Goal: Contribute content: Add original content to the website for others to see

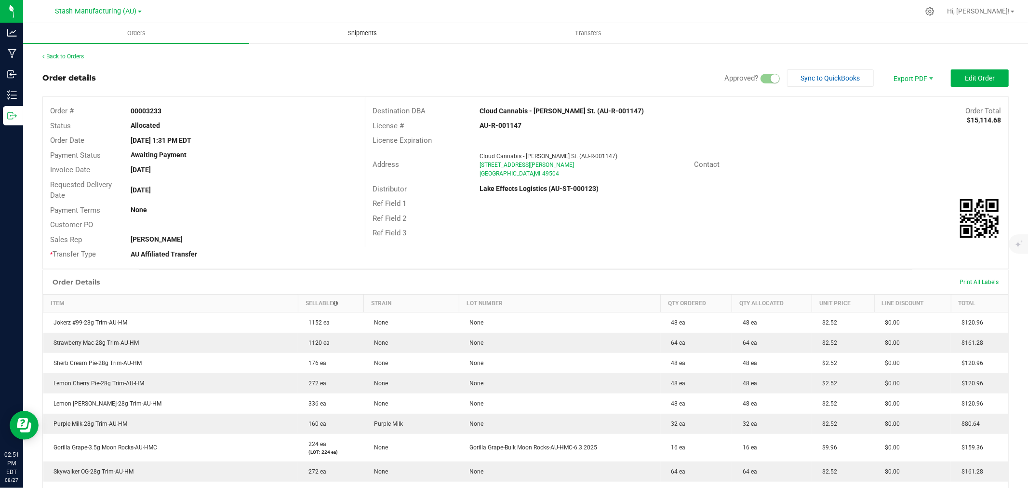
click at [363, 36] on span "Shipments" at bounding box center [362, 33] width 55 height 9
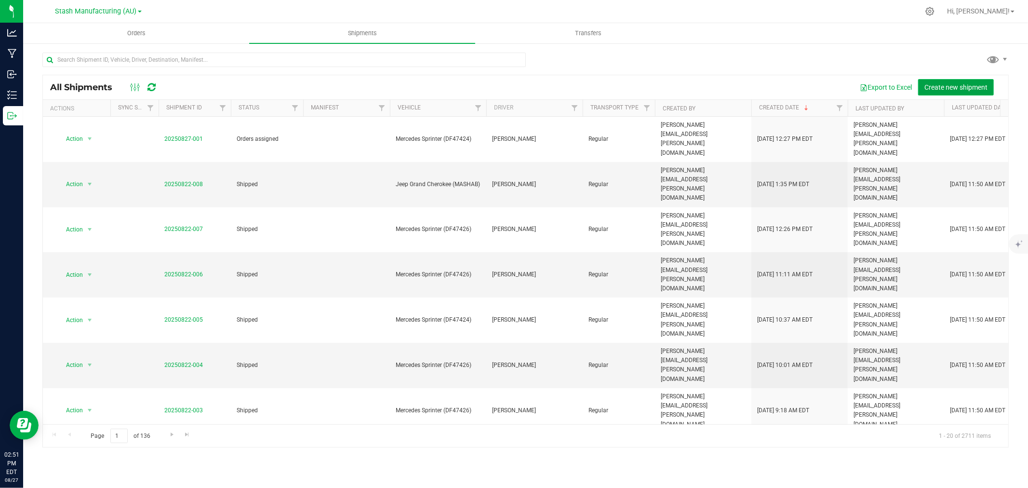
click at [980, 88] on span "Create new shipment" at bounding box center [956, 87] width 63 height 8
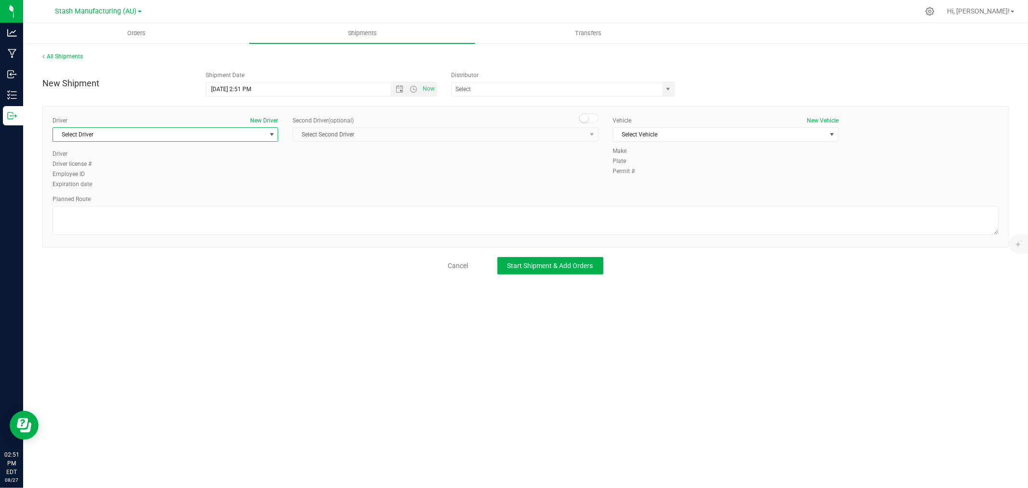
click at [264, 134] on span "Select Driver" at bounding box center [159, 134] width 213 height 13
drag, startPoint x: 83, startPoint y: 233, endPoint x: 166, endPoint y: 215, distance: 85.4
click at [83, 233] on span "Amy Brehm" at bounding box center [81, 232] width 44 height 13
click at [728, 135] on span "Select Vehicle" at bounding box center [720, 134] width 213 height 13
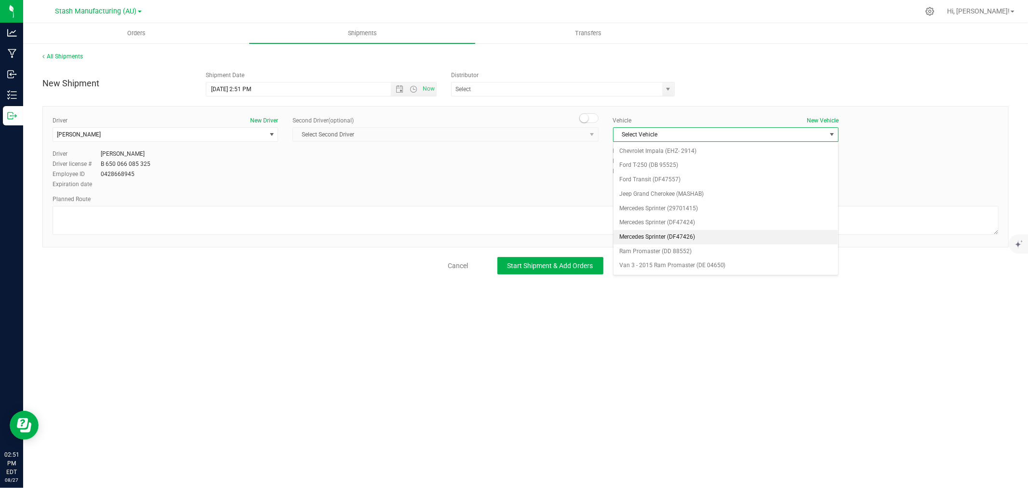
click at [689, 238] on li "Mercedes Sprinter (DF47426)" at bounding box center [726, 237] width 225 height 14
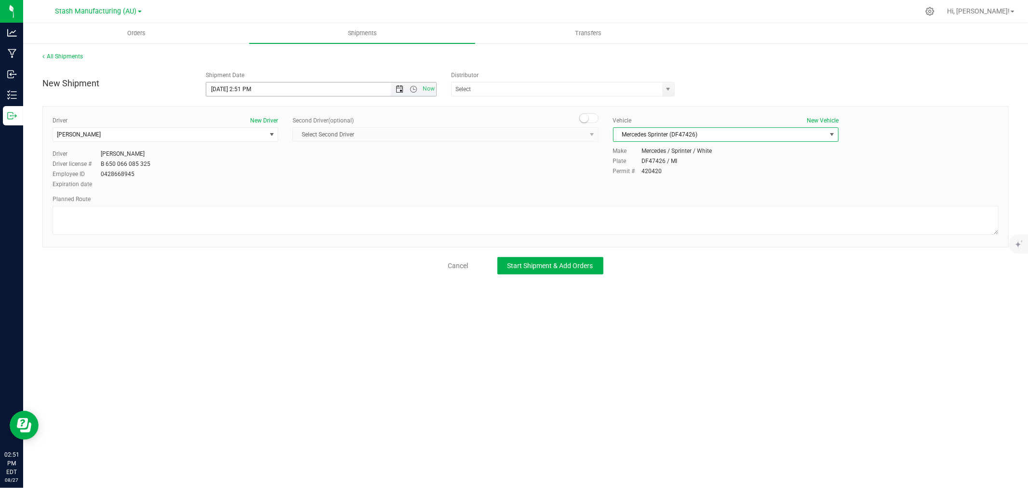
click at [403, 87] on span "Open the date view" at bounding box center [400, 89] width 8 height 8
click at [253, 218] on link "3" at bounding box center [257, 216] width 14 height 15
type input "9/3/2025 2:51 PM"
click at [505, 91] on input "text" at bounding box center [554, 88] width 204 height 13
click at [566, 106] on li "Lake Effects Logistics (AU-ST-000123)" at bounding box center [563, 105] width 223 height 14
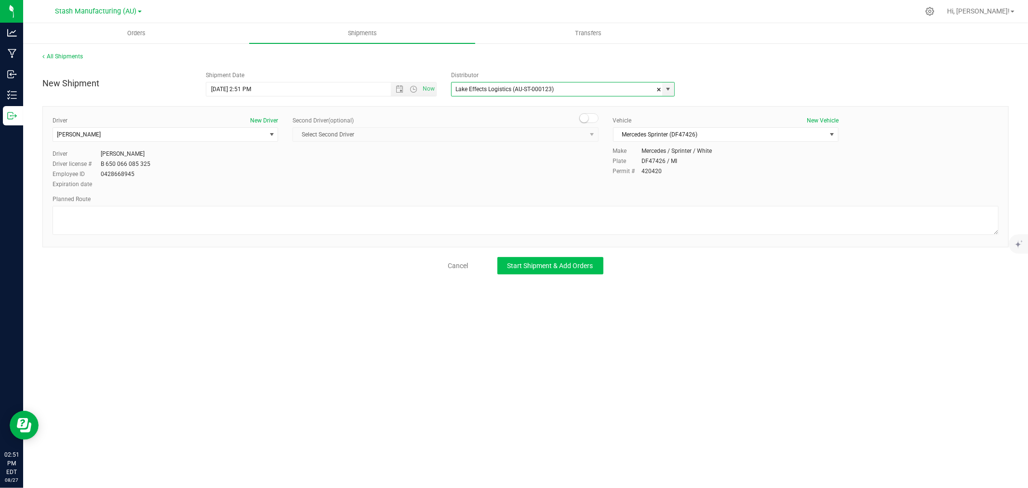
type input "Lake Effects Logistics (AU-ST-000123)"
click at [550, 264] on span "Start Shipment & Add Orders" at bounding box center [551, 266] width 86 height 8
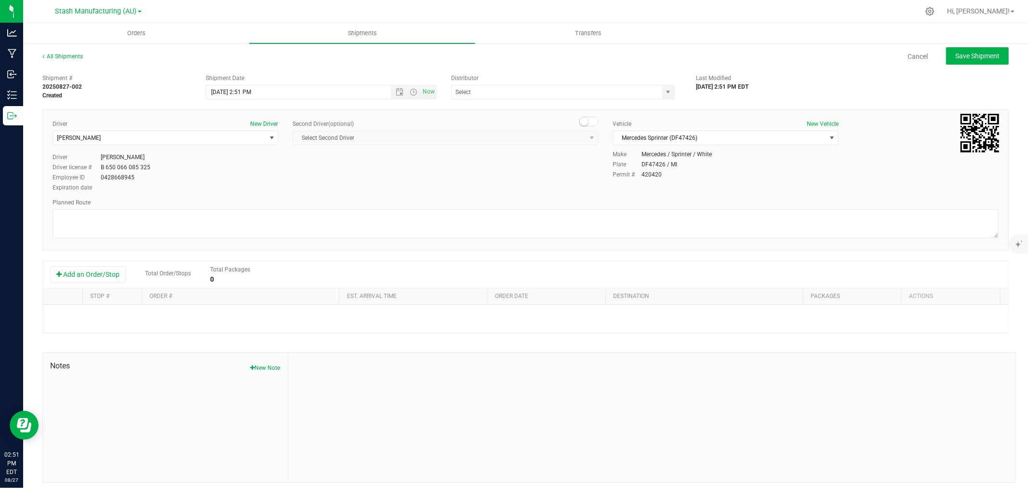
type input "Lake Effects Logistics (AU-ST-000123)"
click at [108, 271] on button "Add an Order/Stop" at bounding box center [88, 274] width 76 height 16
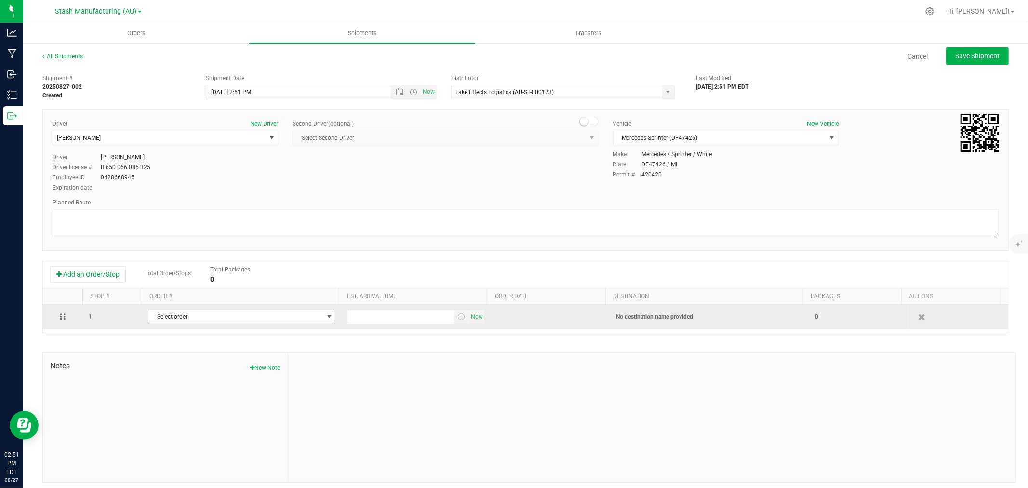
click at [206, 314] on span "Select order" at bounding box center [235, 316] width 175 height 13
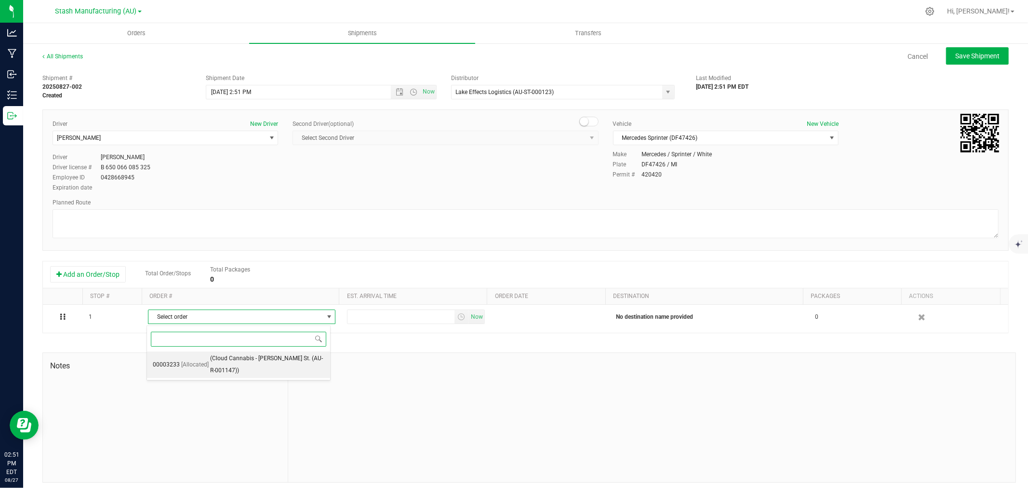
drag, startPoint x: 240, startPoint y: 363, endPoint x: 284, endPoint y: 357, distance: 45.2
click at [240, 363] on span "(Cloud Cannabis - GR Fulton St. (AU-R-001147))" at bounding box center [267, 364] width 114 height 25
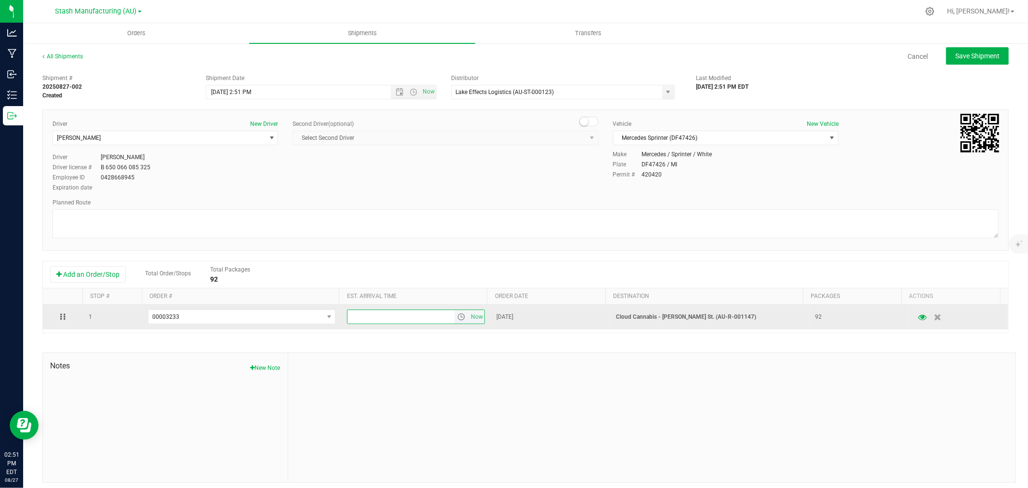
click at [373, 316] on input "text" at bounding box center [401, 316] width 107 height 13
type input "6:00 pm"
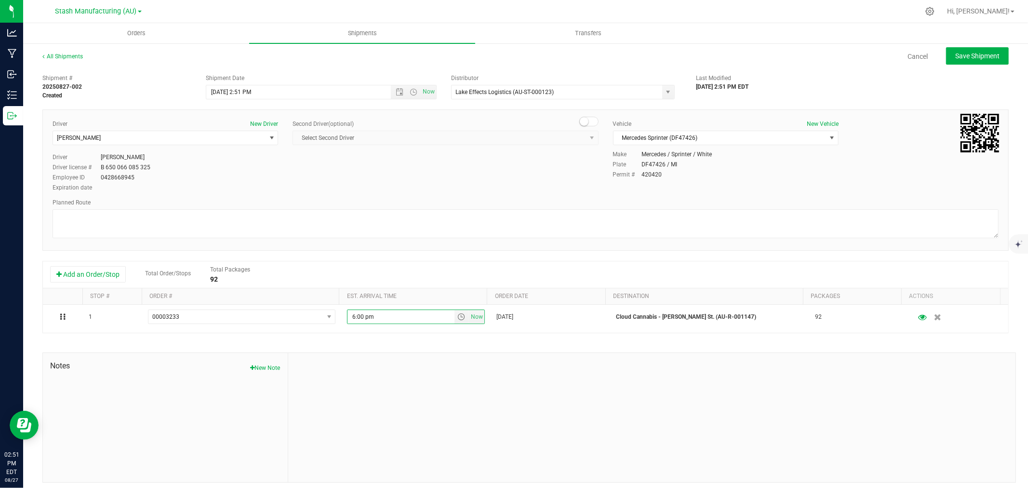
click at [411, 375] on div at bounding box center [651, 417] width 727 height 129
click at [952, 65] on div "All Shipments Cancel Save Shipment" at bounding box center [525, 60] width 967 height 17
click at [963, 59] on span "Save Shipment" at bounding box center [977, 56] width 44 height 8
type input "9/3/2025 6:51 PM"
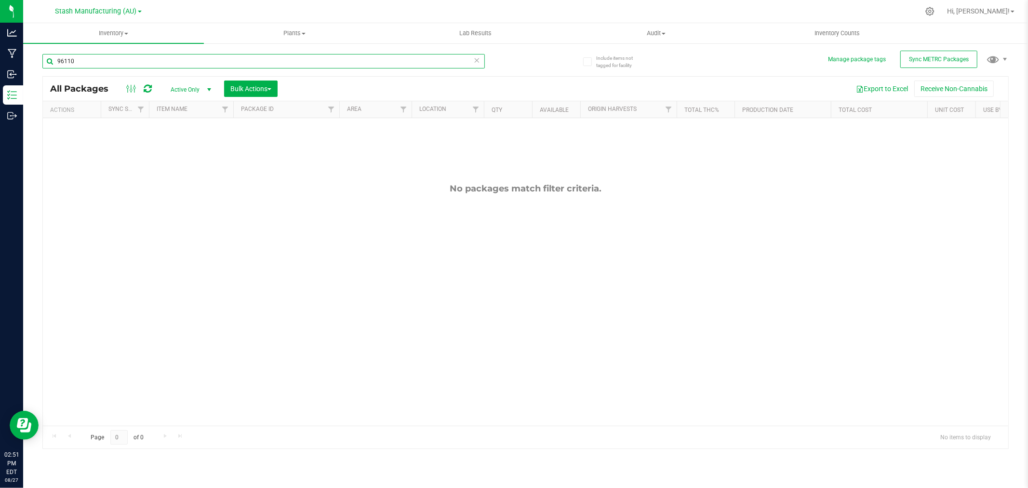
click at [111, 63] on input "96110" at bounding box center [263, 61] width 443 height 14
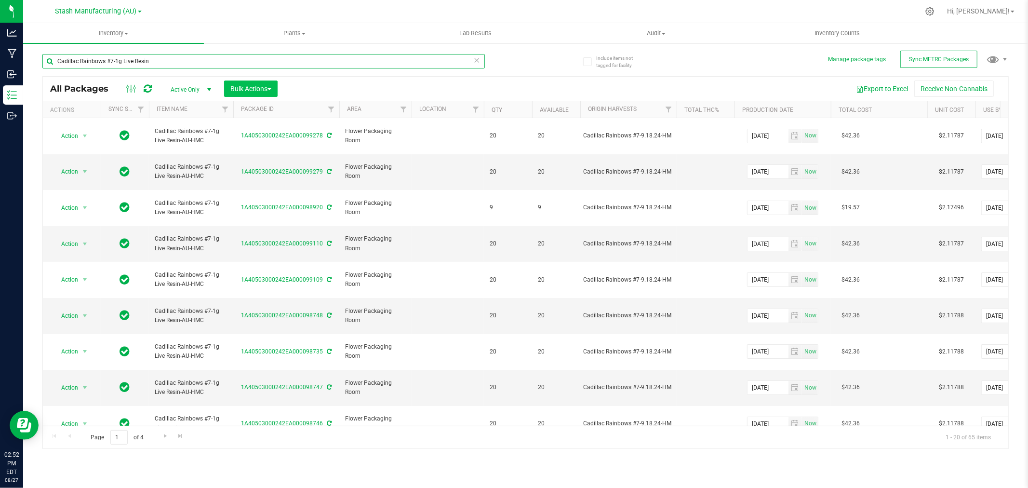
type input "Cadillac Rainbows #7-1g Live Resin"
click at [245, 89] on span "Bulk Actions" at bounding box center [250, 89] width 41 height 8
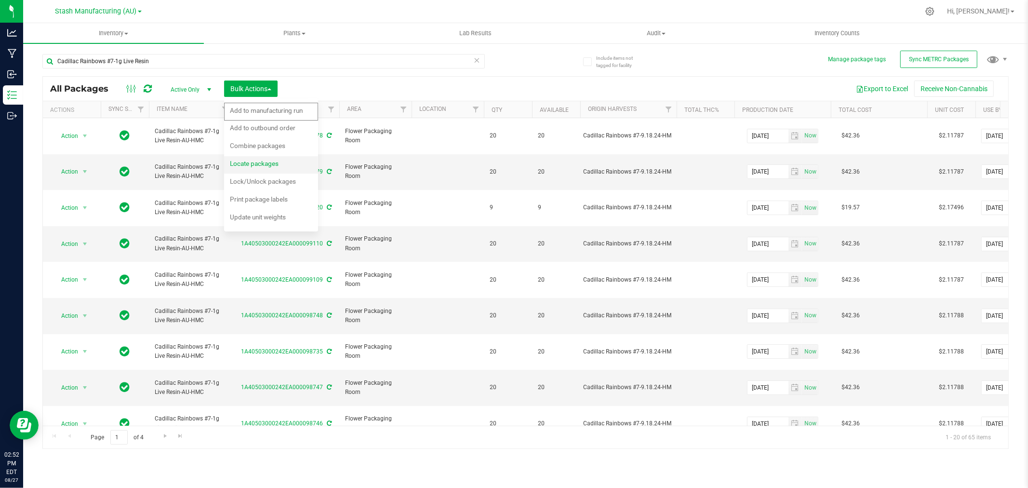
click at [263, 161] on span "Locate packages" at bounding box center [254, 164] width 49 height 8
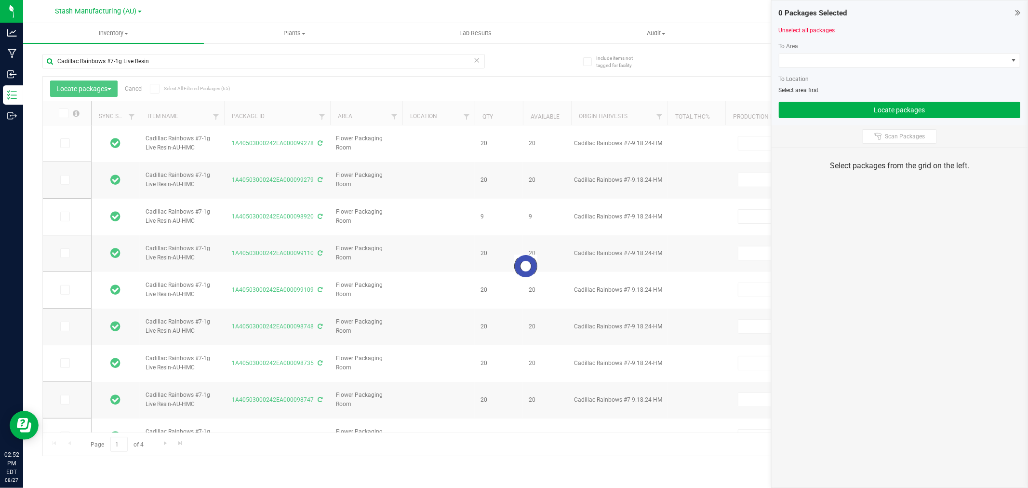
type input "2025-06-16"
type input "2027-06-13"
type input "2025-06-16"
type input "2027-06-13"
type input "2025-06-16"
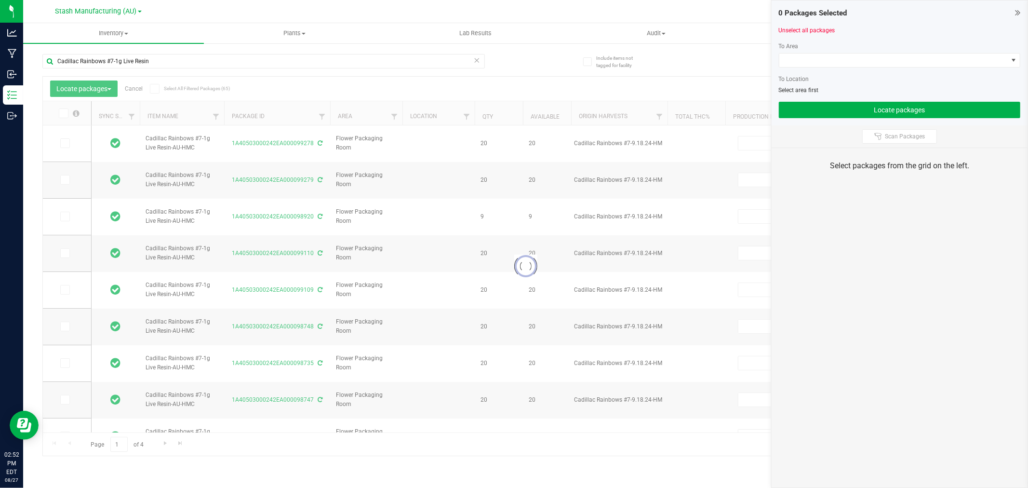
type input "2027-06-13"
type input "2025-06-16"
type input "2027-06-13"
type input "2025-06-16"
type input "2027-06-13"
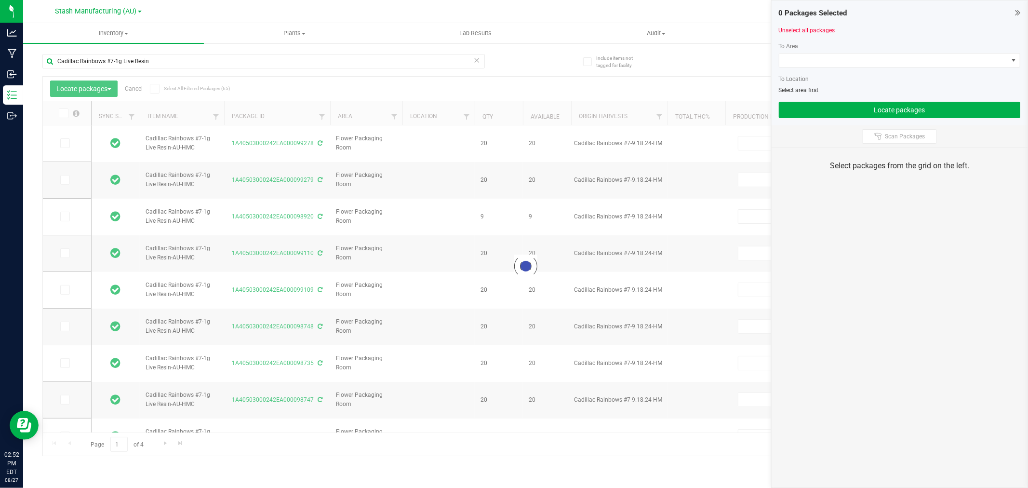
type input "2025-06-16"
type input "2027-06-13"
type input "2025-06-16"
type input "2027-06-13"
type input "2025-06-16"
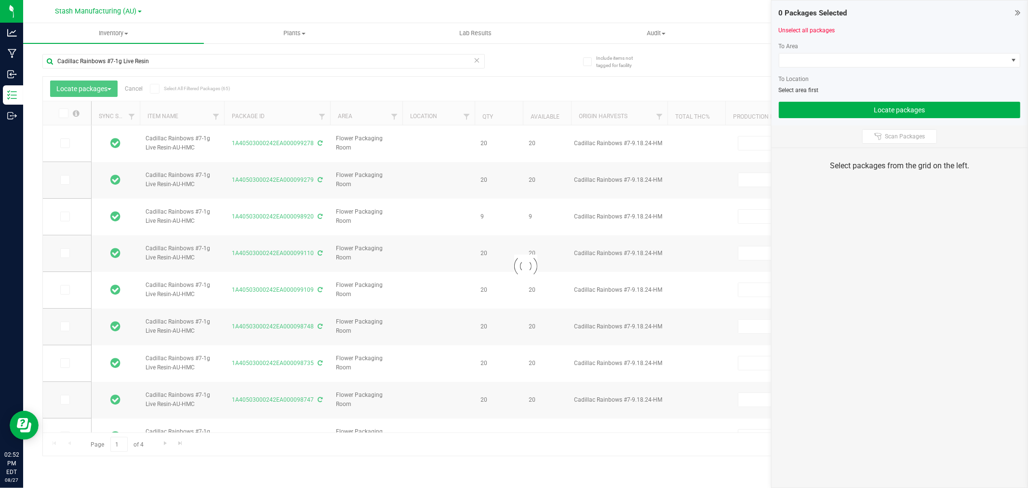
type input "2027-06-13"
type input "2025-06-16"
type input "2027-06-13"
type input "2025-06-16"
type input "2027-06-13"
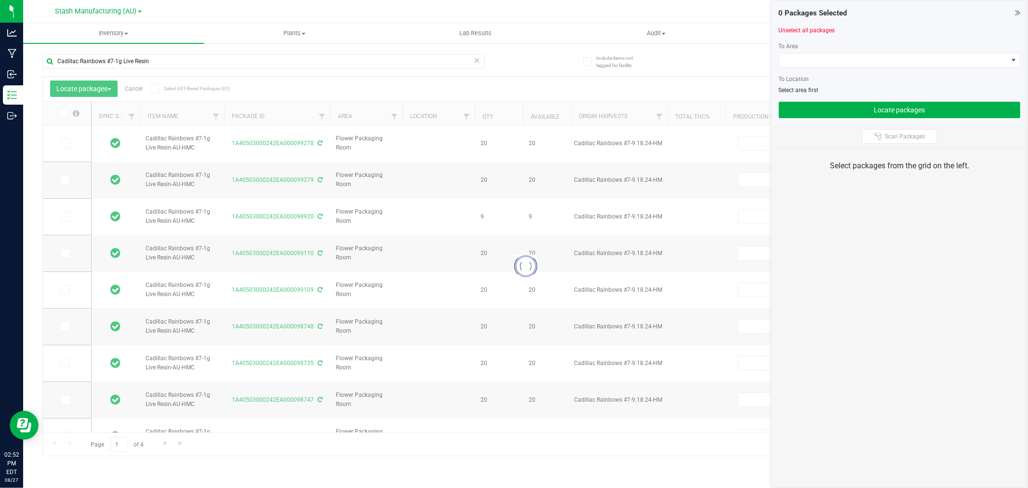
type input "2025-06-16"
type input "2027-06-13"
type input "2025-06-16"
type input "2027-06-13"
type input "2025-06-16"
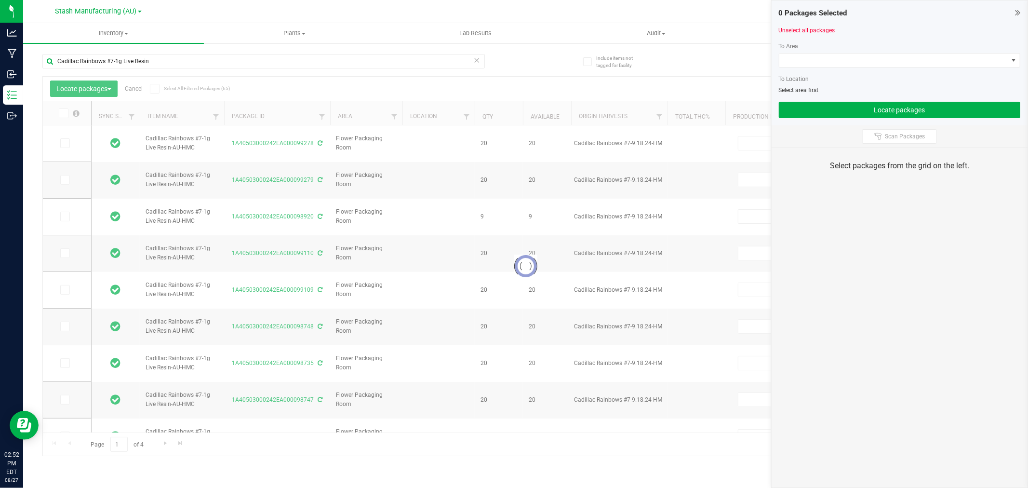
type input "2027-06-13"
type input "2025-06-16"
type input "2027-06-13"
type input "2025-06-16"
type input "2027-06-13"
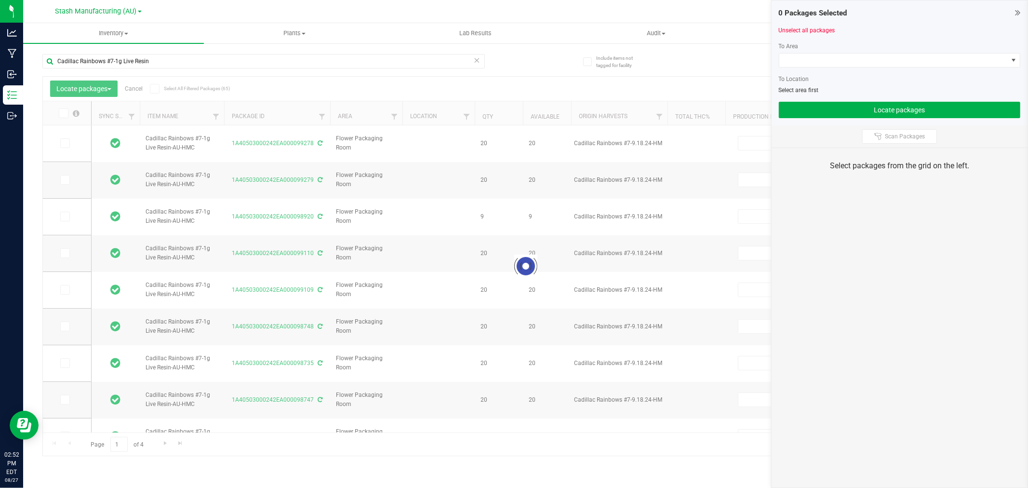
type input "2025-06-16"
type input "2027-06-13"
type input "2025-06-16"
type input "2027-06-13"
type input "2025-06-16"
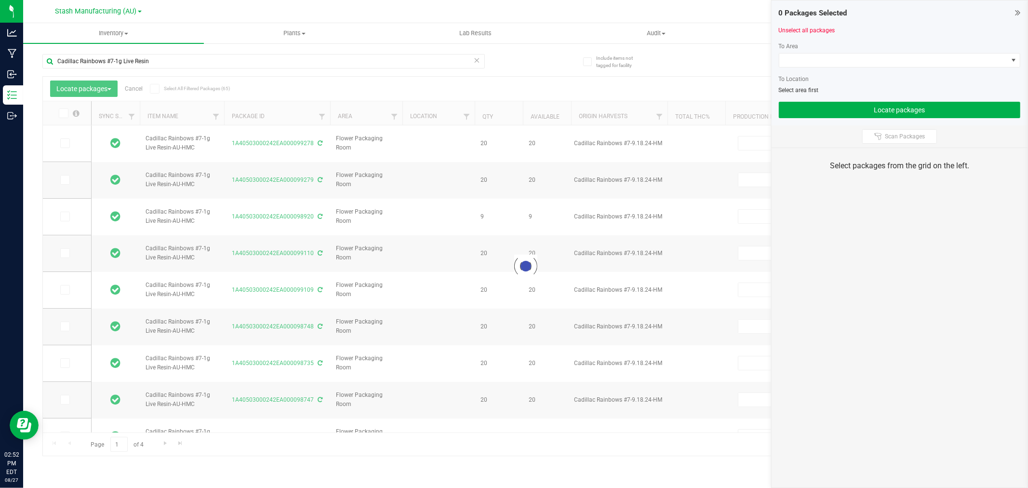
type input "2027-06-13"
type input "2025-06-16"
type input "2027-06-13"
type input "2025-06-16"
type input "2027-06-13"
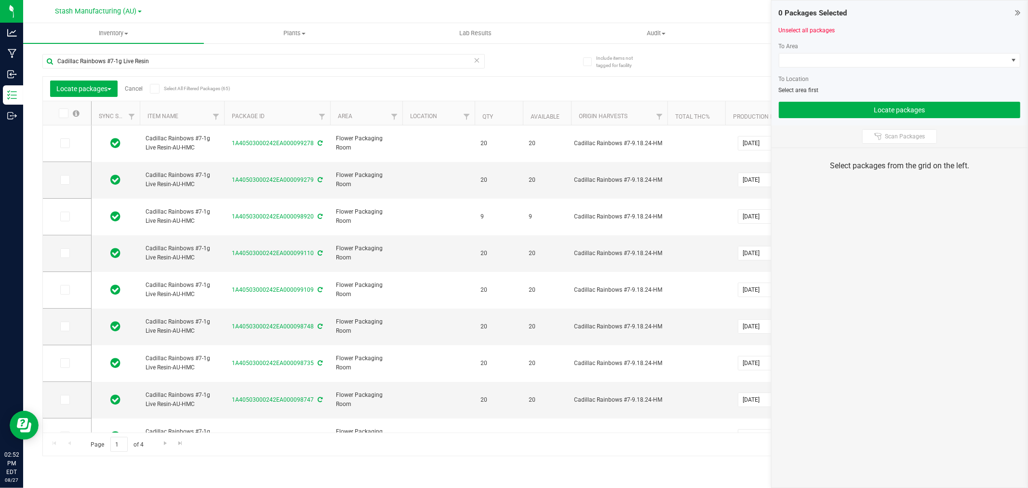
click at [63, 113] on icon at bounding box center [63, 113] width 6 height 0
click at [0, 0] on input "checkbox" at bounding box center [0, 0] width 0 height 0
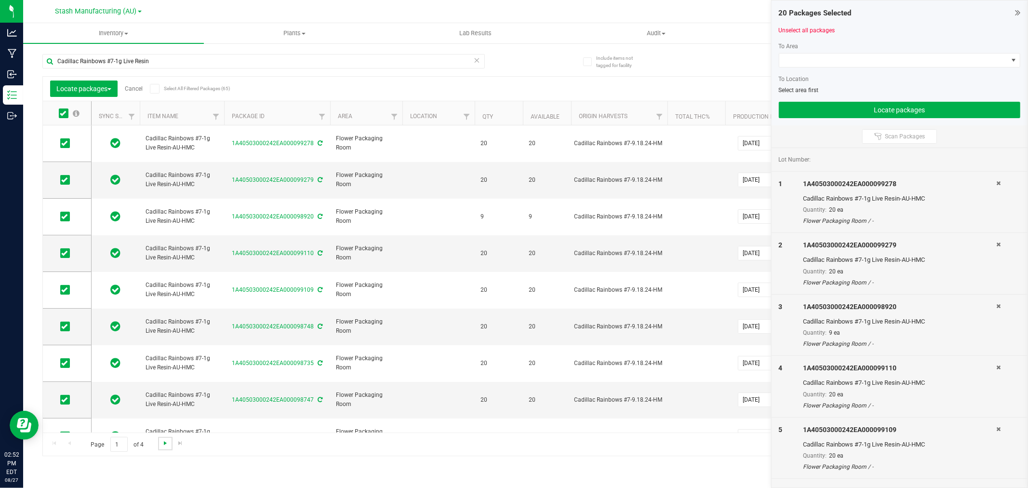
click at [162, 444] on span "Go to the next page" at bounding box center [165, 443] width 8 height 8
click at [65, 113] on icon at bounding box center [63, 113] width 6 height 0
click at [0, 0] on input "checkbox" at bounding box center [0, 0] width 0 height 0
click at [166, 444] on span "Go to the next page" at bounding box center [165, 443] width 8 height 8
click at [66, 113] on icon at bounding box center [63, 113] width 6 height 0
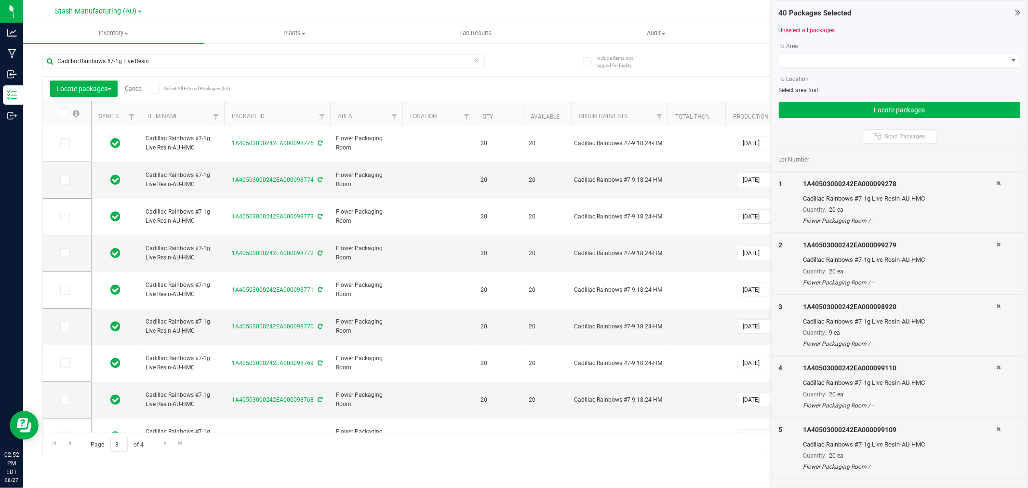
click at [0, 0] on input "checkbox" at bounding box center [0, 0] width 0 height 0
click at [166, 444] on span "Go to the next page" at bounding box center [165, 443] width 8 height 8
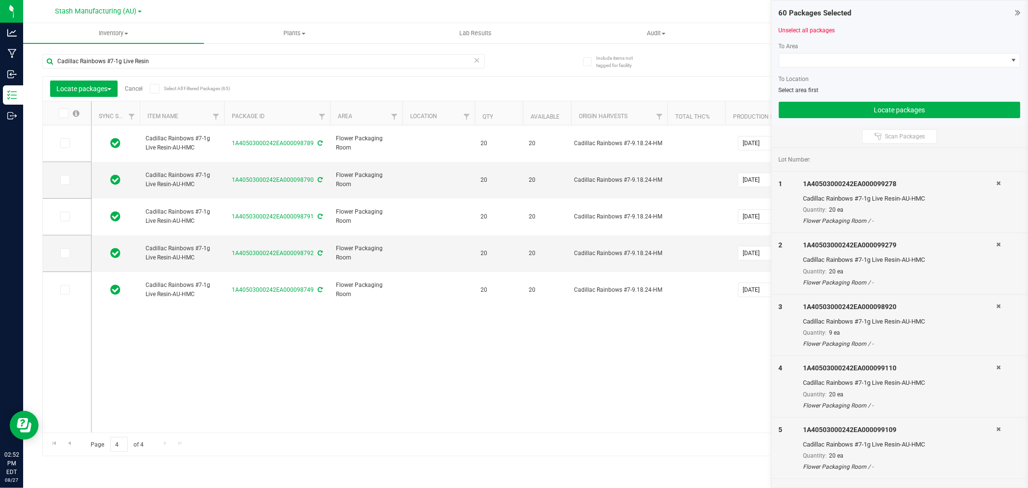
click at [67, 113] on span at bounding box center [64, 113] width 10 height 10
click at [0, 0] on input "checkbox" at bounding box center [0, 0] width 0 height 0
click at [792, 64] on span at bounding box center [894, 60] width 229 height 13
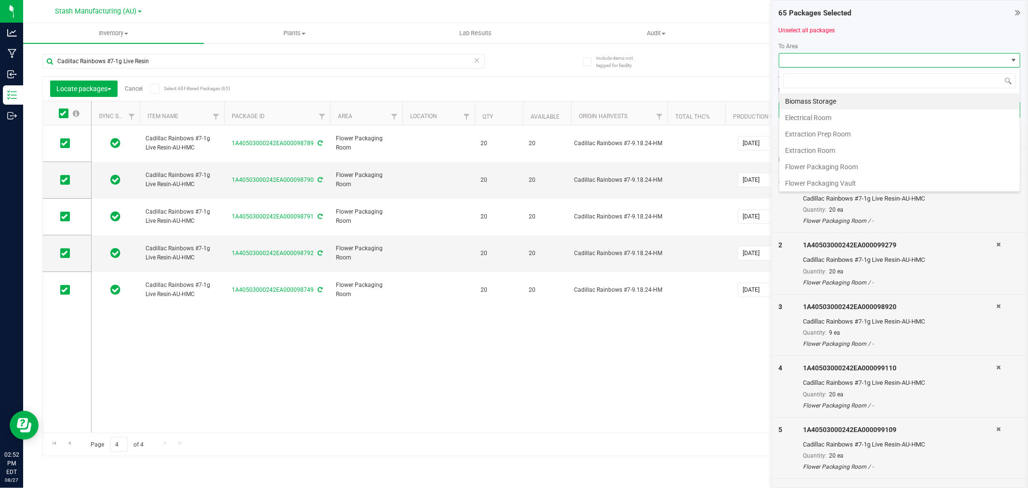
scroll to position [14, 242]
type input "Pro"
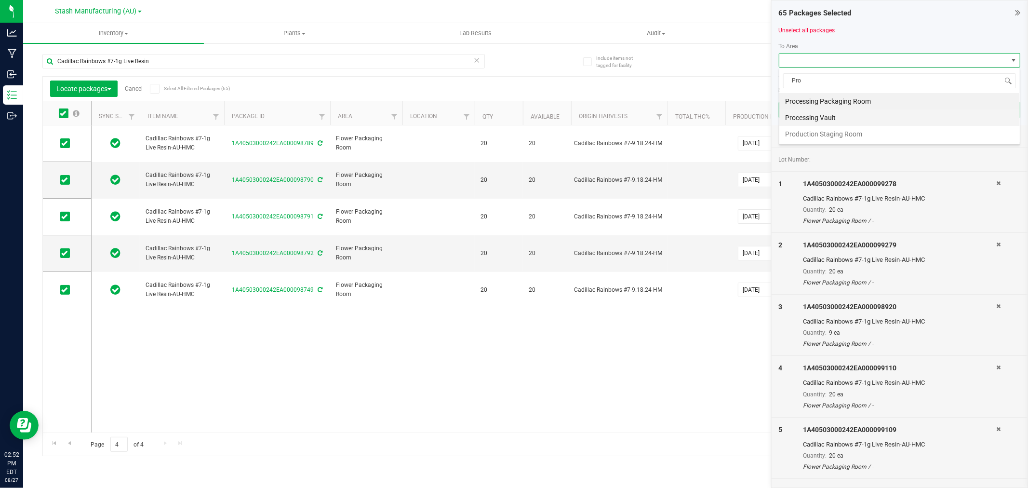
click at [818, 119] on li "Processing Vault" at bounding box center [900, 117] width 241 height 16
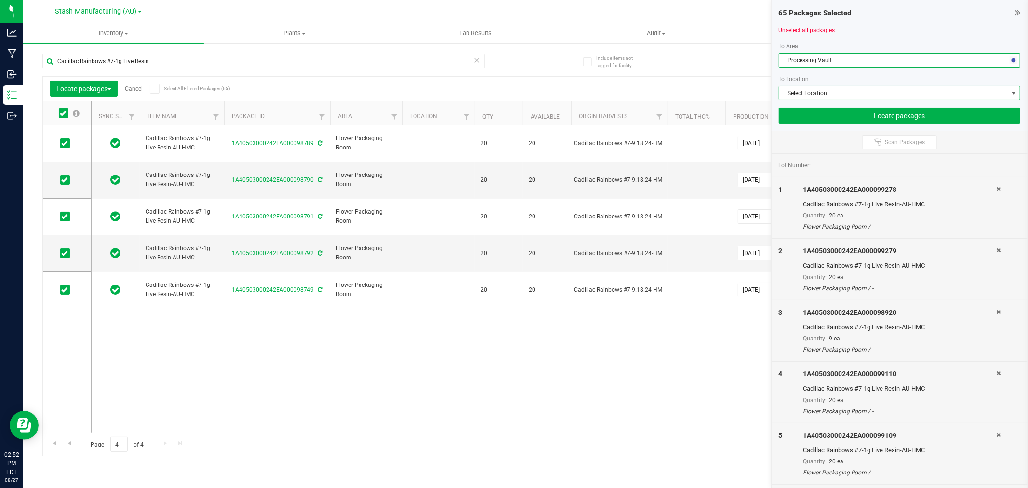
click at [819, 88] on span "Select Location" at bounding box center [894, 92] width 229 height 13
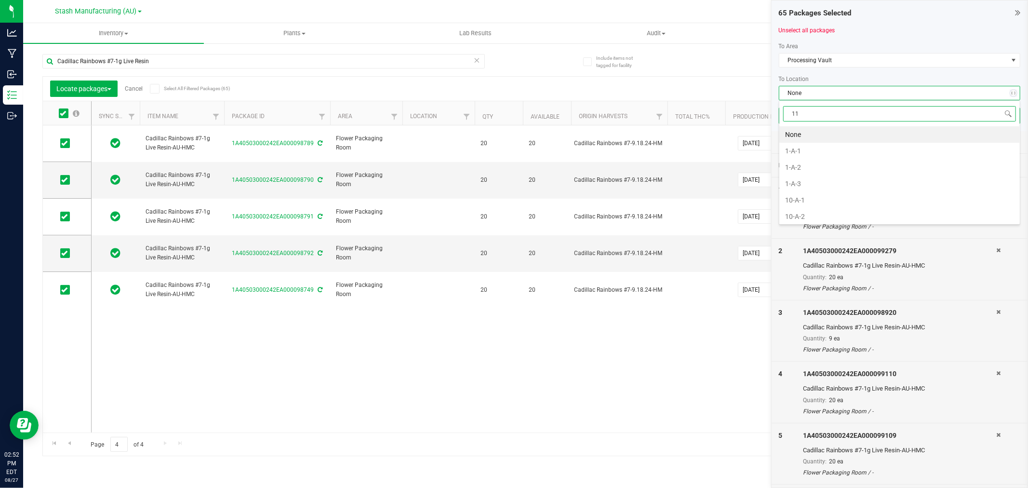
type input "11-"
click at [807, 153] on li "11-A-2" at bounding box center [900, 151] width 241 height 16
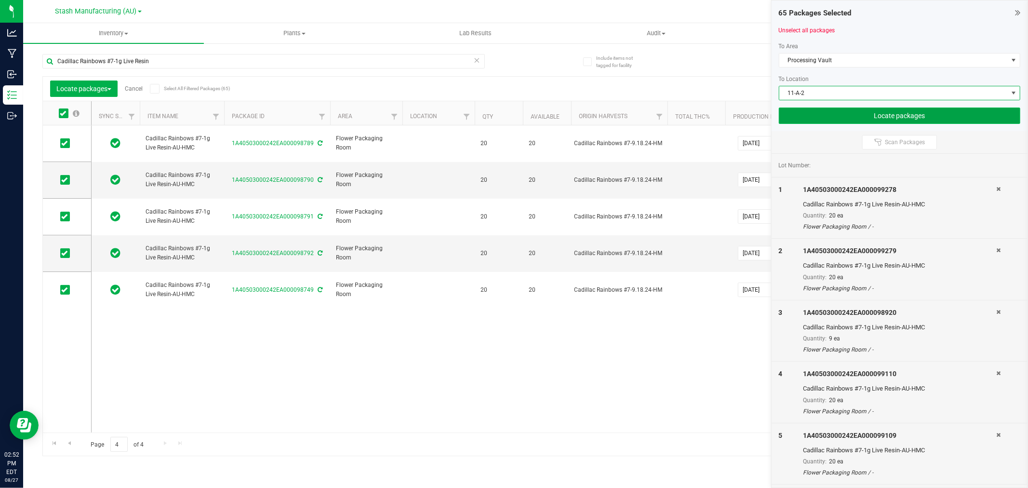
click at [919, 121] on button "Locate packages" at bounding box center [900, 116] width 242 height 16
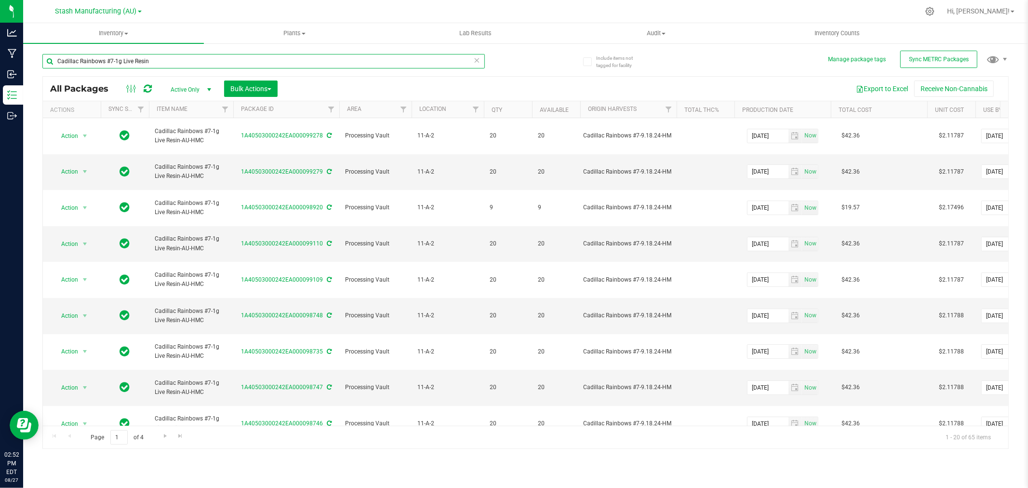
click at [119, 65] on input "Cadillac Rainbows #7-1g Live Resin" at bounding box center [263, 61] width 443 height 14
type input "Cadillac Rainbows #7-3.5g Live Resin"
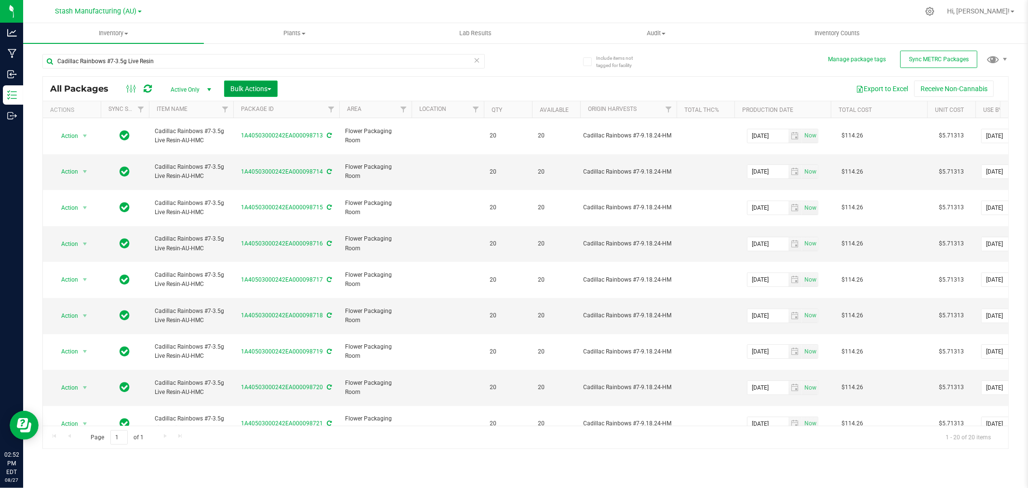
click at [269, 90] on span "Bulk Actions" at bounding box center [250, 89] width 41 height 8
click at [257, 162] on span "Locate packages" at bounding box center [254, 164] width 49 height 8
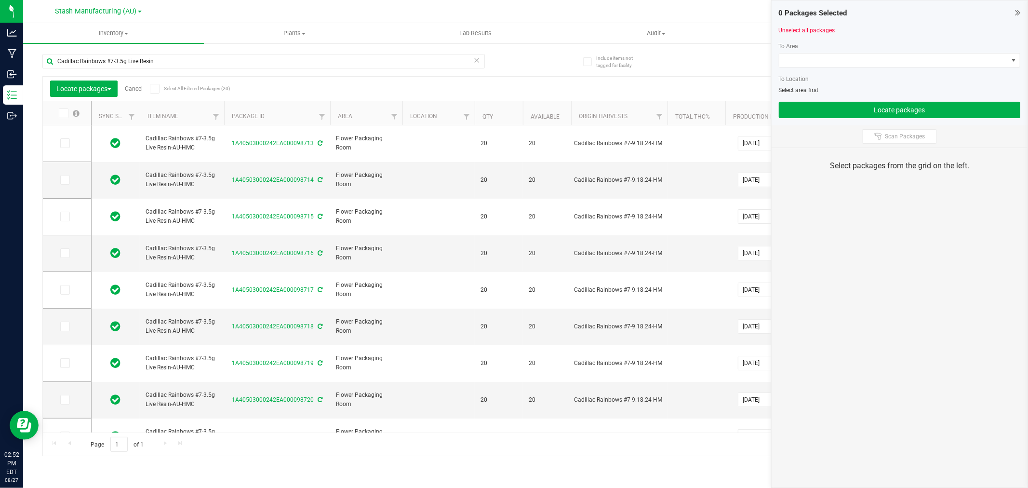
click at [63, 113] on icon at bounding box center [63, 113] width 6 height 0
click at [0, 0] on input "checkbox" at bounding box center [0, 0] width 0 height 0
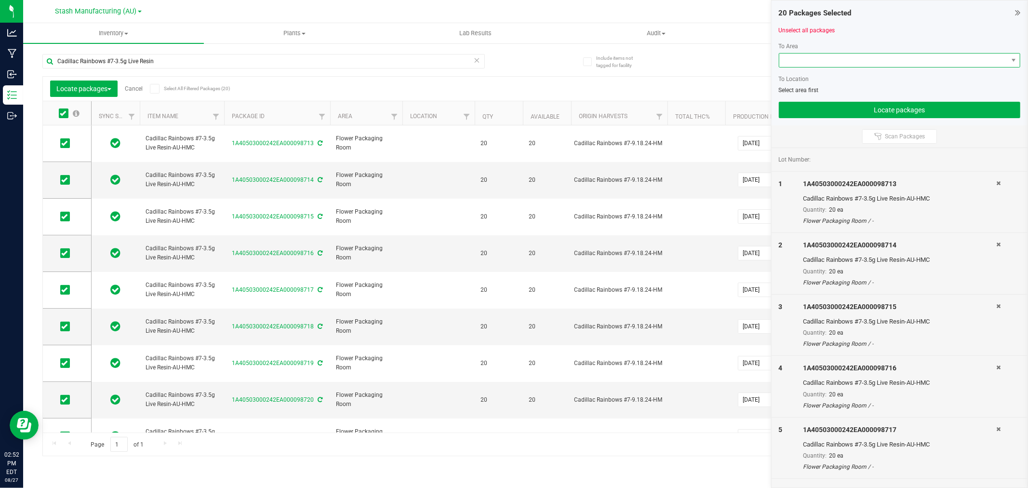
click at [830, 62] on span at bounding box center [894, 60] width 229 height 13
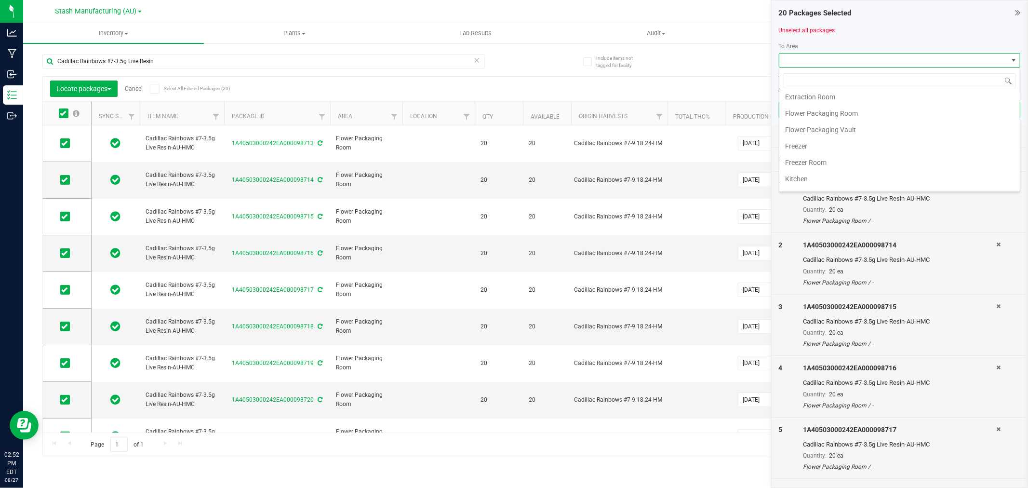
scroll to position [107, 0]
click at [821, 171] on li "Processing Vault" at bounding box center [900, 174] width 241 height 16
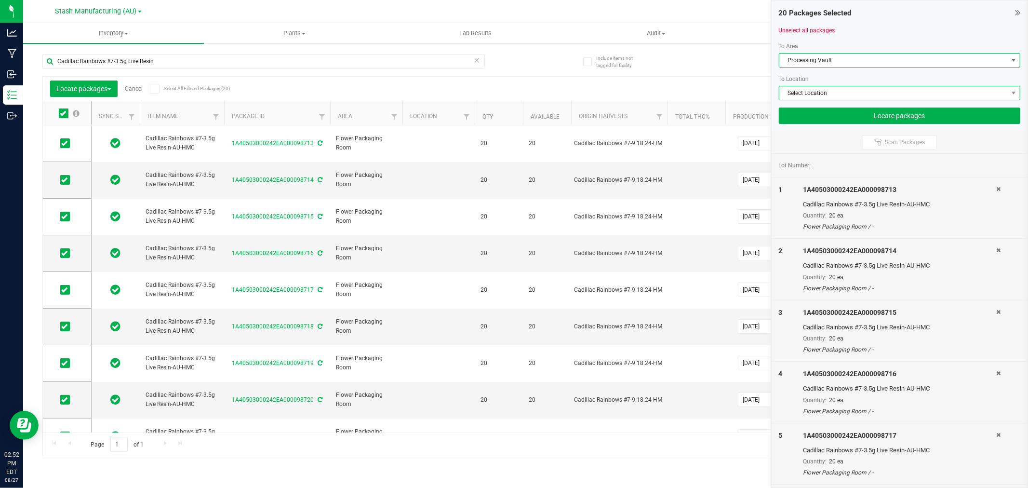
click at [813, 92] on span "Select Location" at bounding box center [894, 92] width 229 height 13
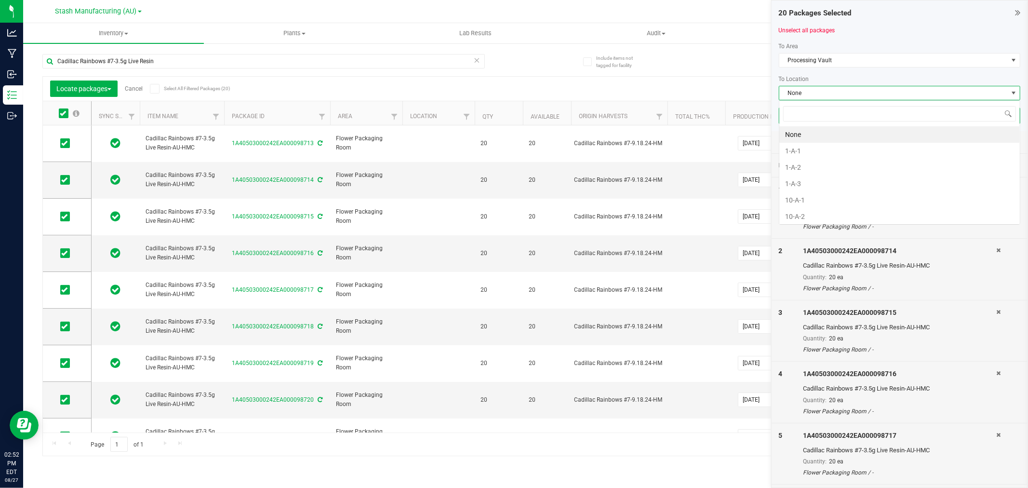
scroll to position [14, 242]
type input "11-"
click at [806, 175] on li "11-B-3" at bounding box center [900, 175] width 241 height 16
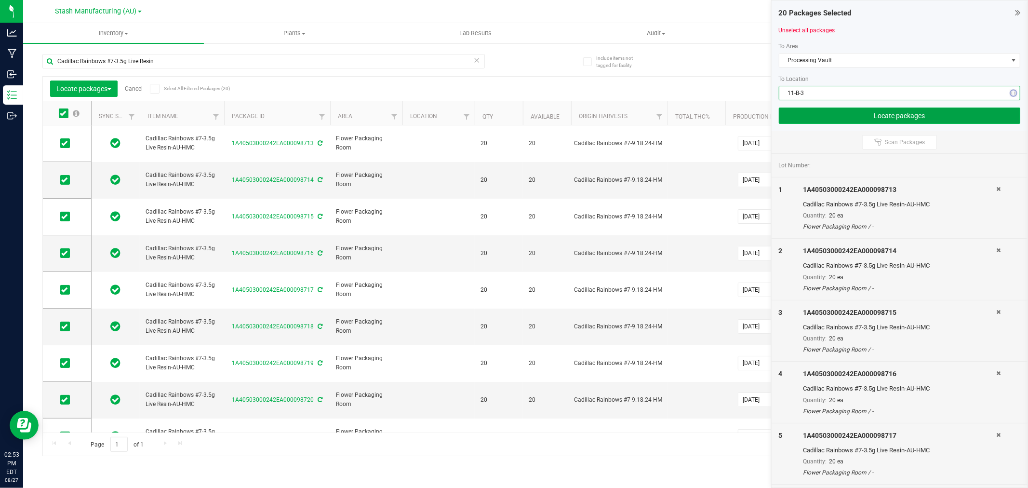
click at [902, 115] on button "Locate packages" at bounding box center [900, 116] width 242 height 16
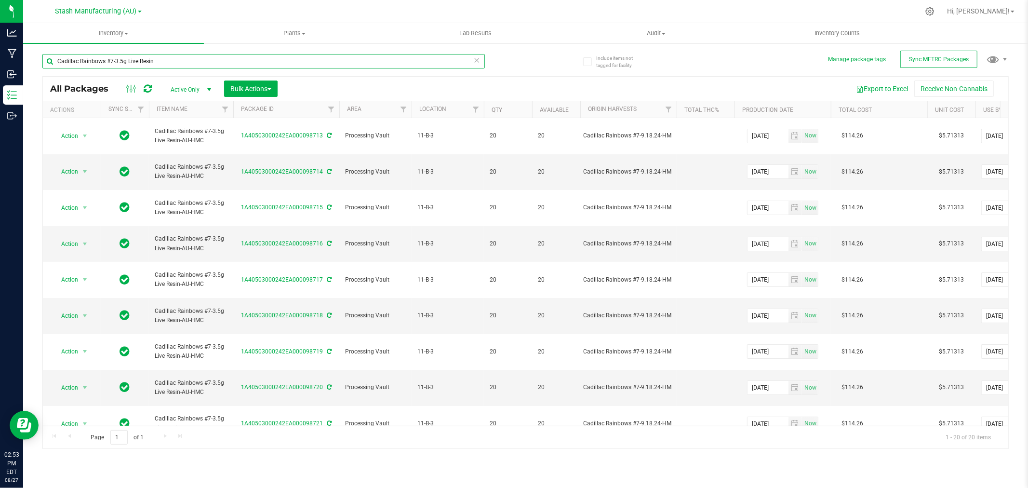
drag, startPoint x: 169, startPoint y: 58, endPoint x: -36, endPoint y: 58, distance: 205.4
click at [0, 58] on html "Analytics Manufacturing Inbound Inventory Outbound 02:53 PM EDT 08/27/2025 08/2…" at bounding box center [514, 244] width 1028 height 488
type input "Cap Junky-1g LR"
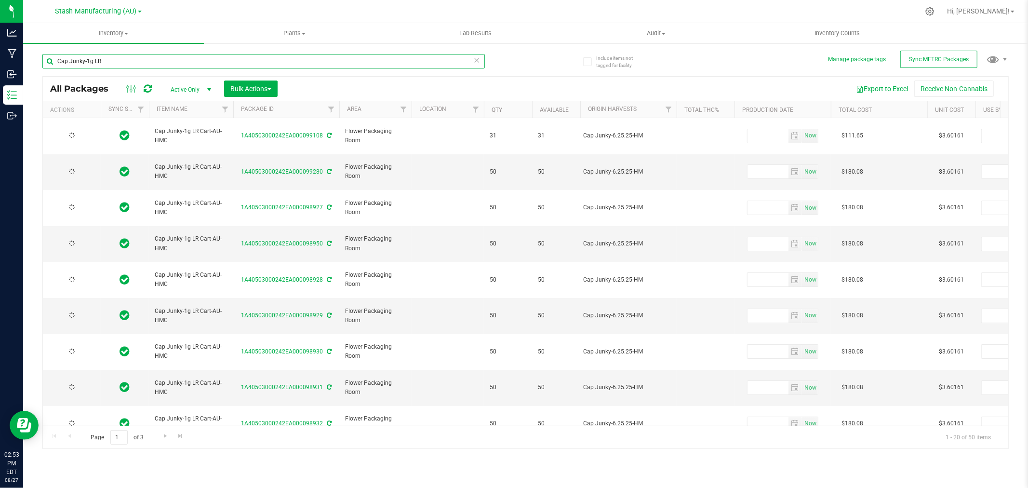
type input "[DATE]"
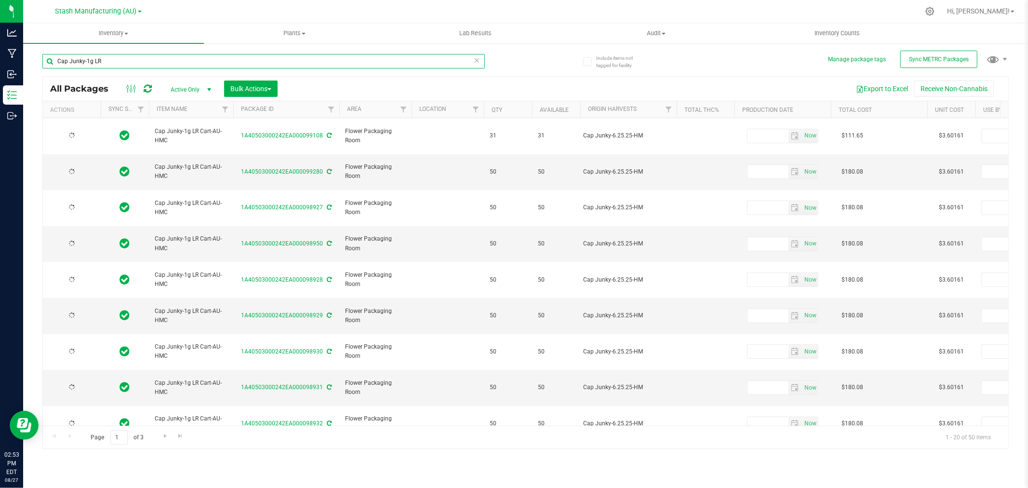
type input "[DATE]"
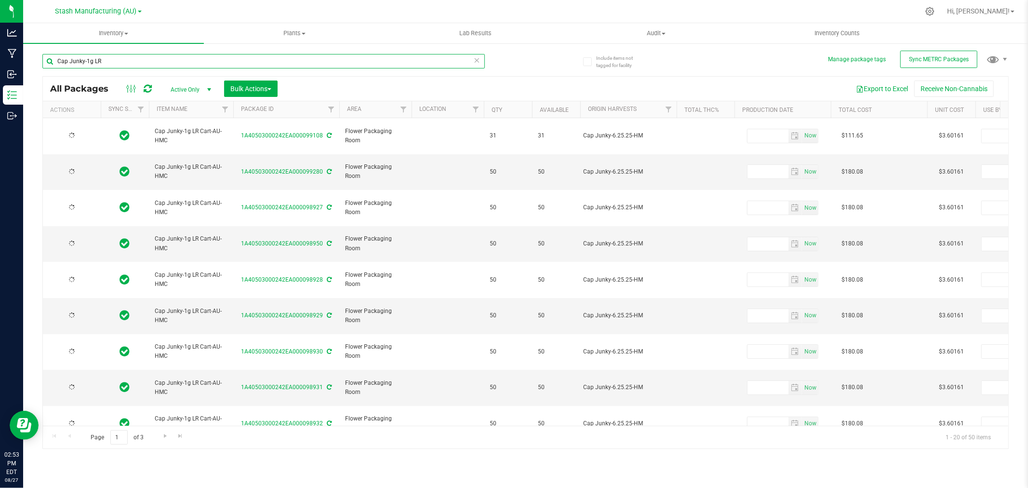
type input "[DATE]"
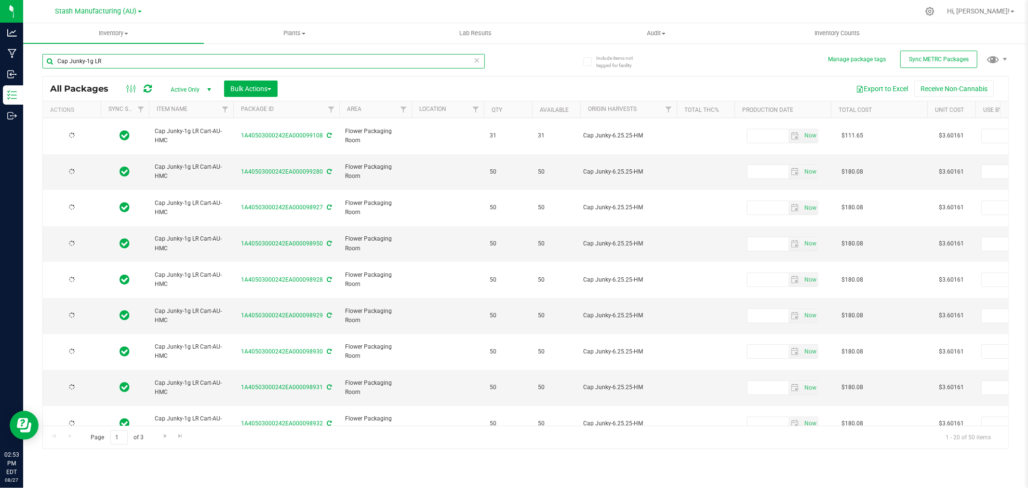
type input "[DATE]"
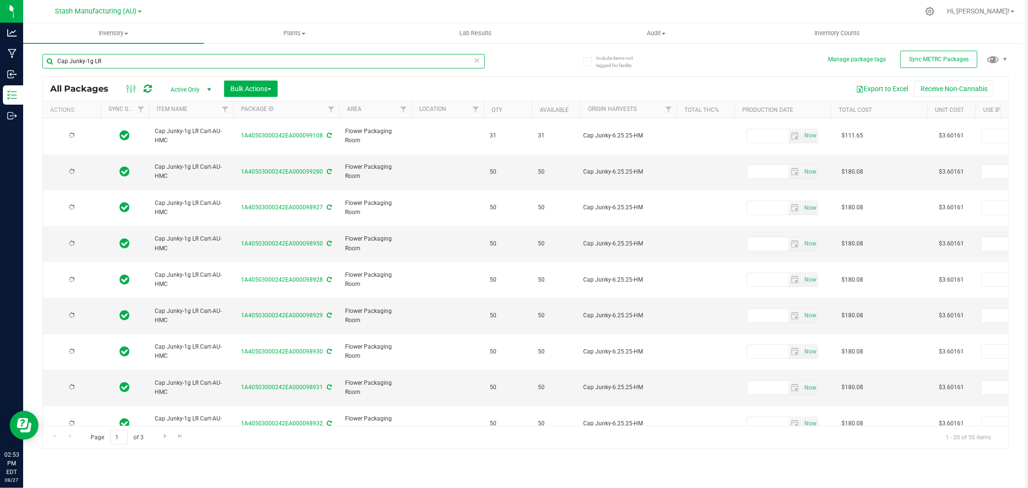
type input "[DATE]"
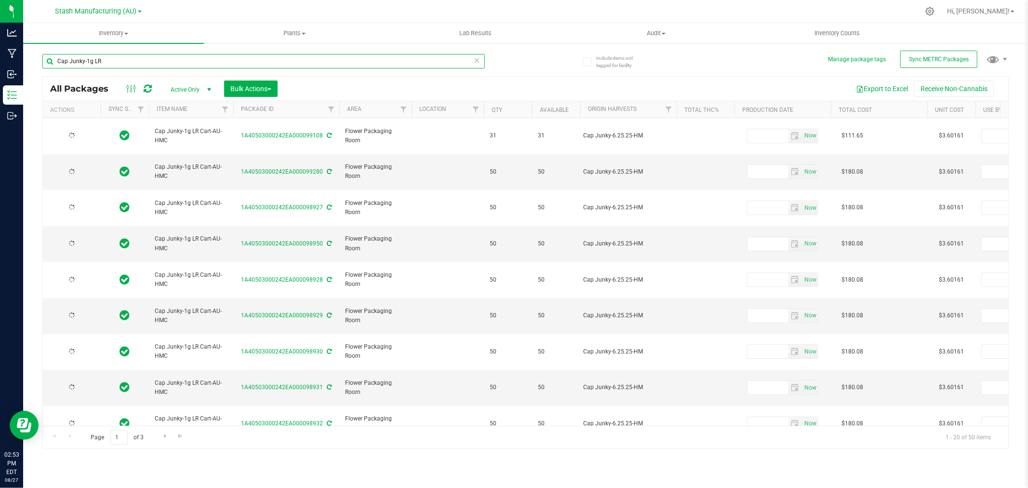
type input "[DATE]"
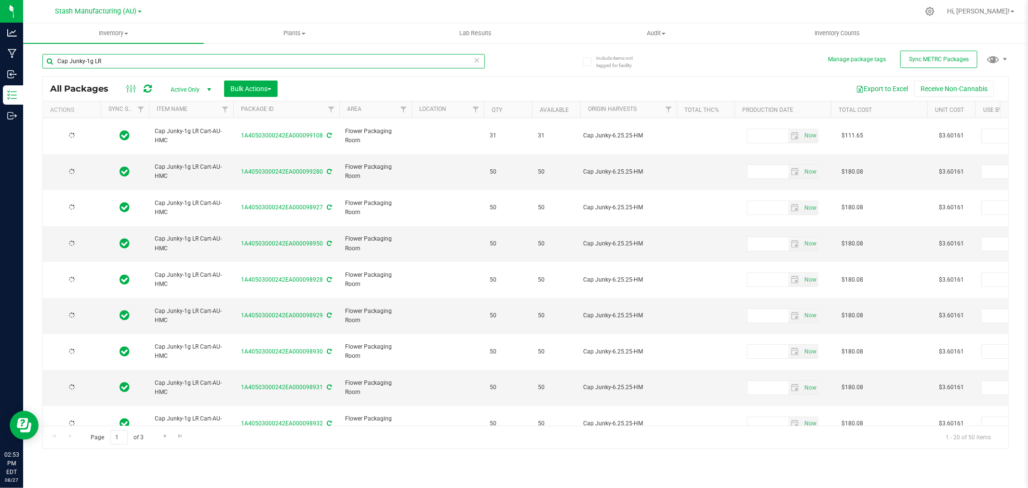
type input "[DATE]"
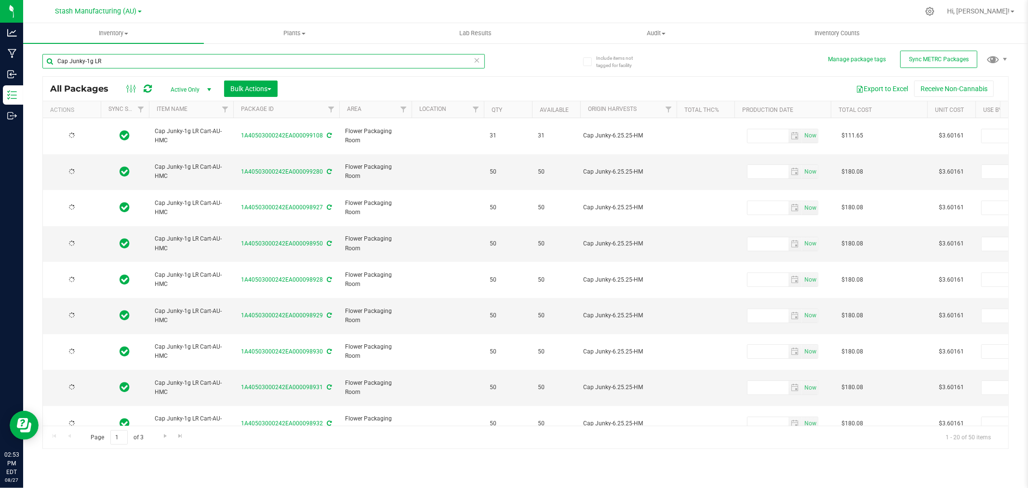
type input "[DATE]"
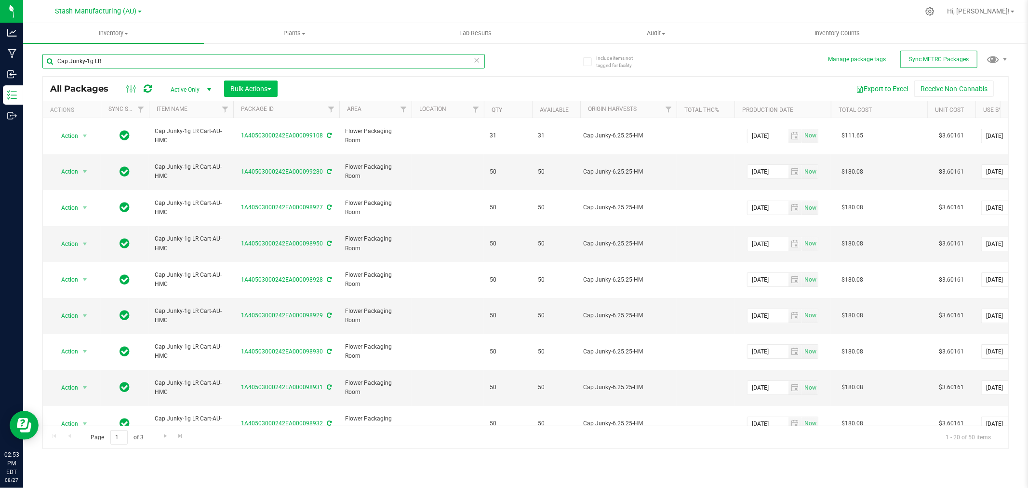
type input "Cap Junky-1g LR"
click at [244, 87] on span "Bulk Actions" at bounding box center [250, 89] width 41 height 8
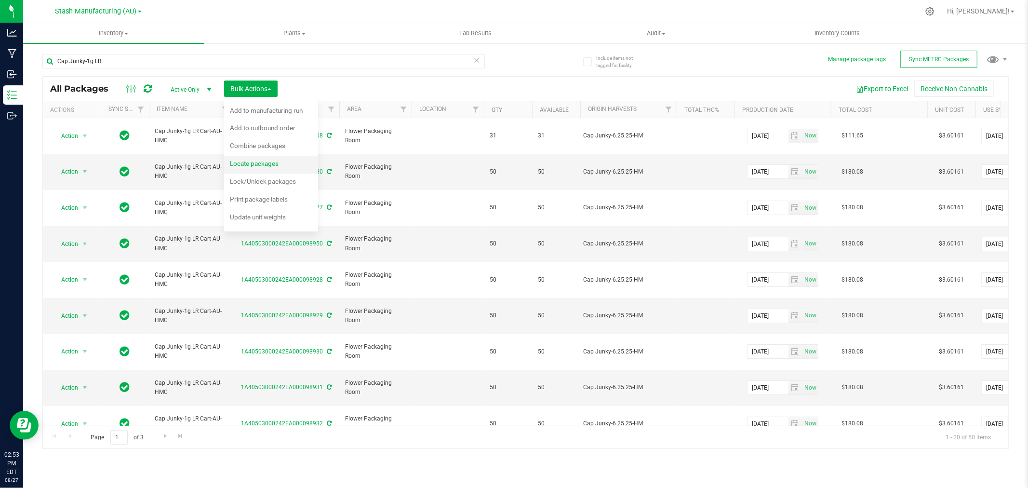
click at [253, 168] on div "Locate packages" at bounding box center [261, 164] width 62 height 15
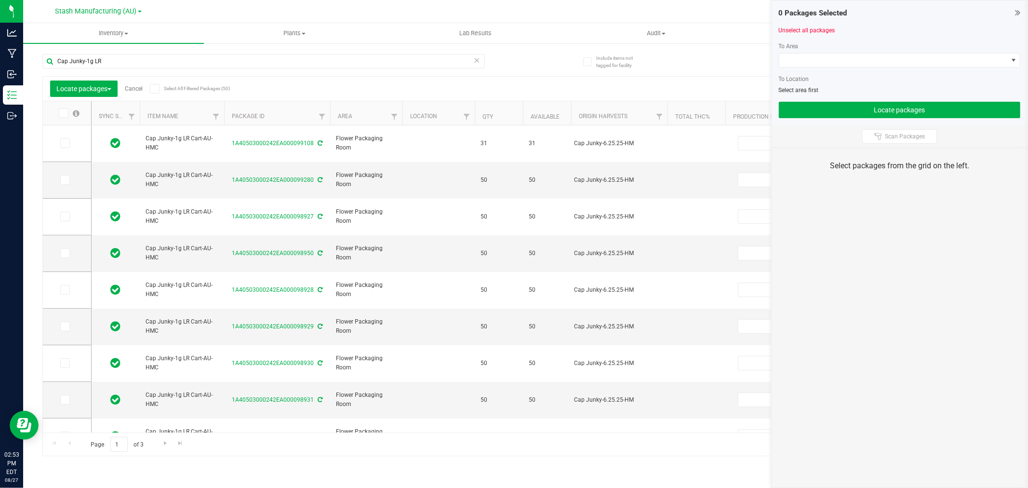
type input "[DATE]"
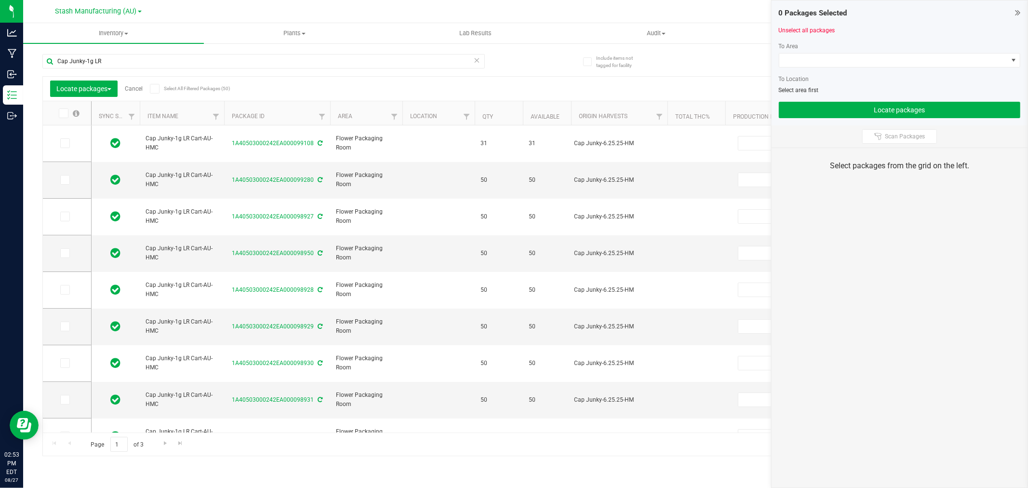
type input "[DATE]"
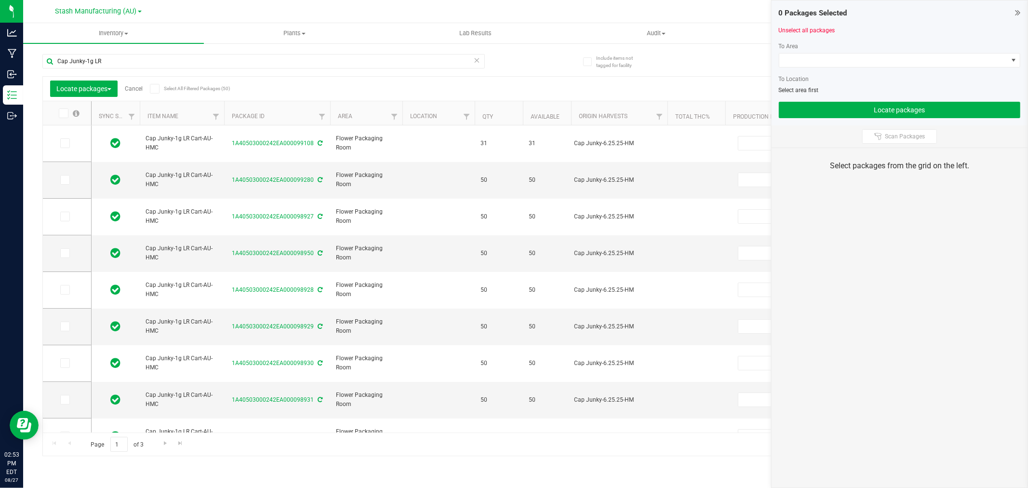
type input "[DATE]"
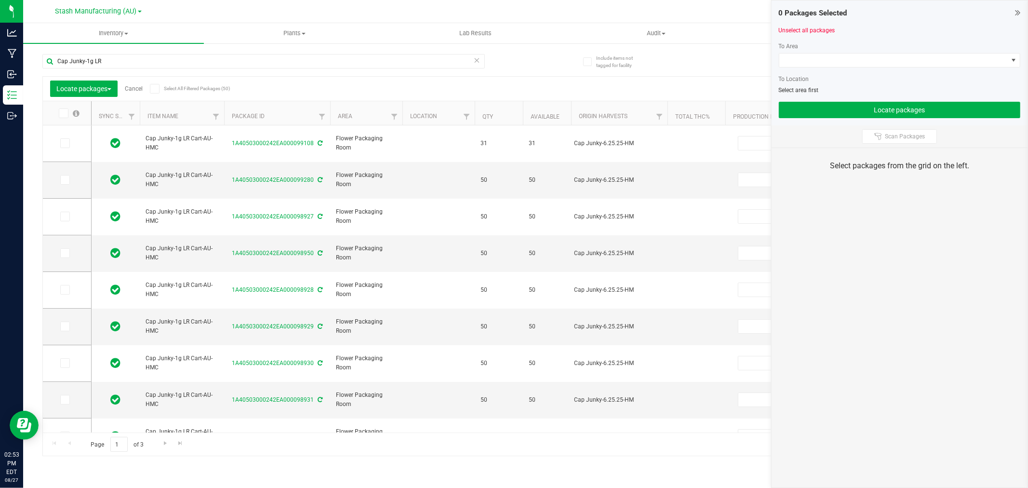
type input "[DATE]"
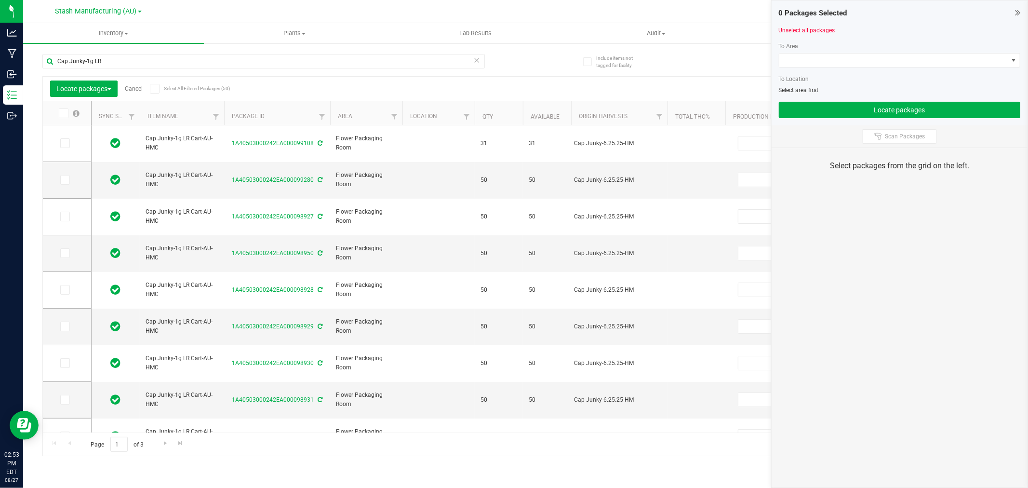
type input "[DATE]"
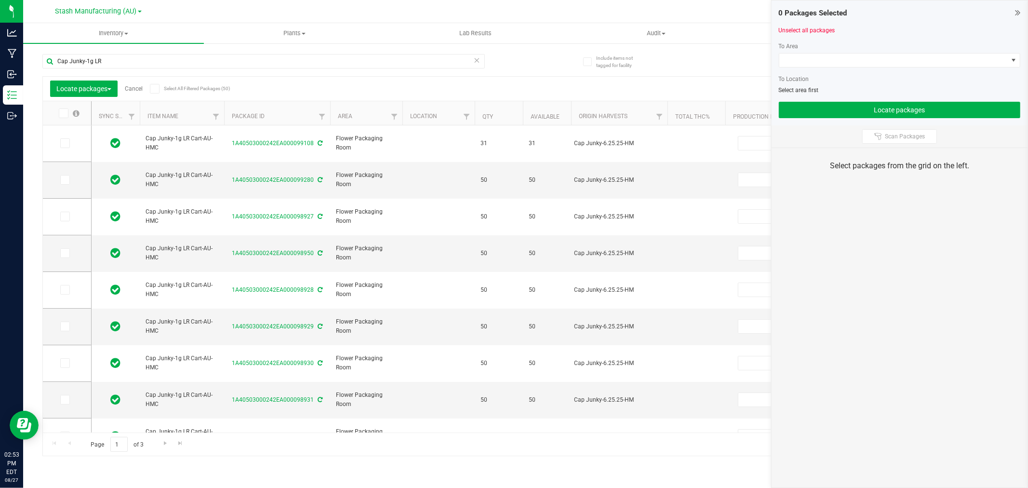
type input "[DATE]"
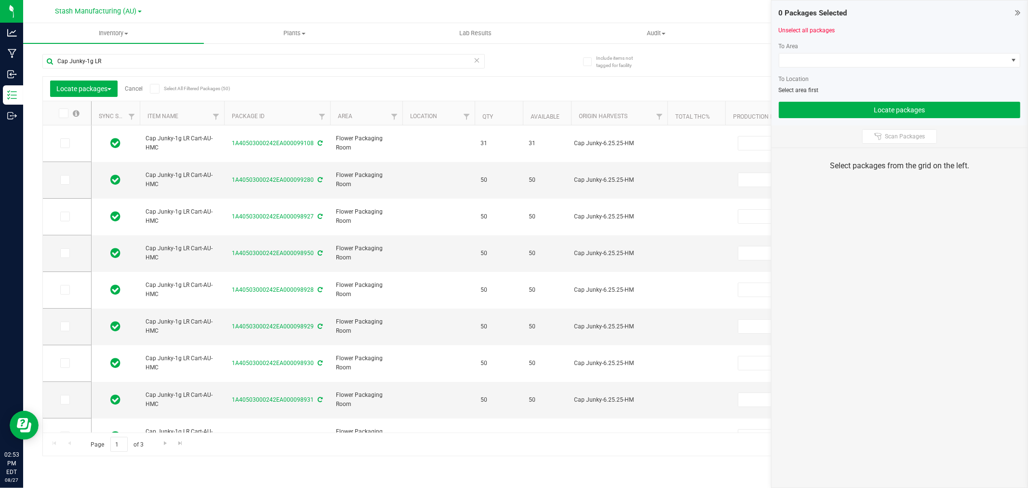
type input "[DATE]"
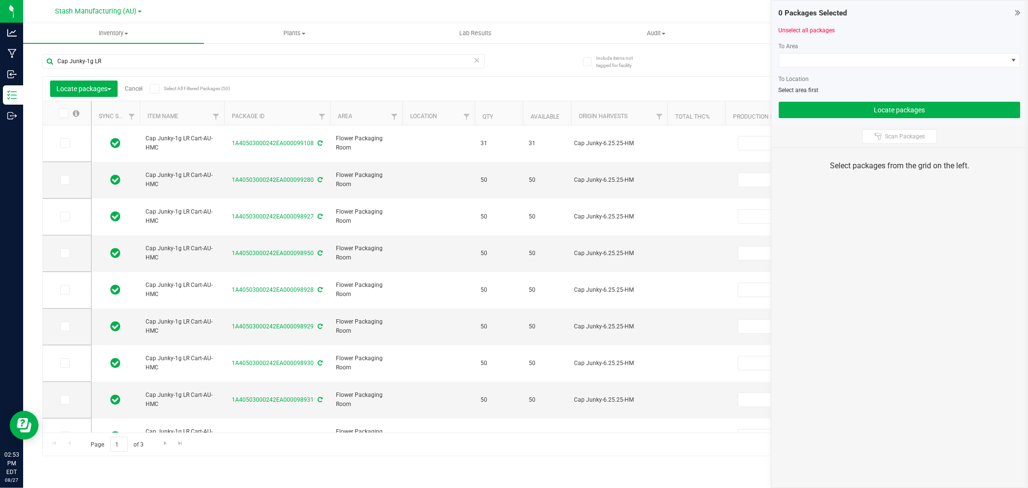
type input "[DATE]"
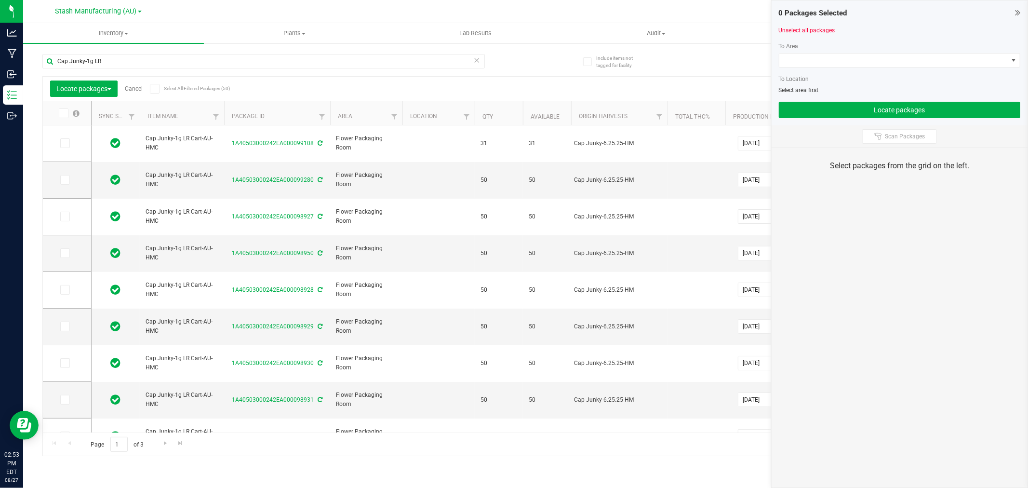
click at [66, 112] on span at bounding box center [64, 113] width 10 height 10
click at [0, 0] on input "checkbox" at bounding box center [0, 0] width 0 height 0
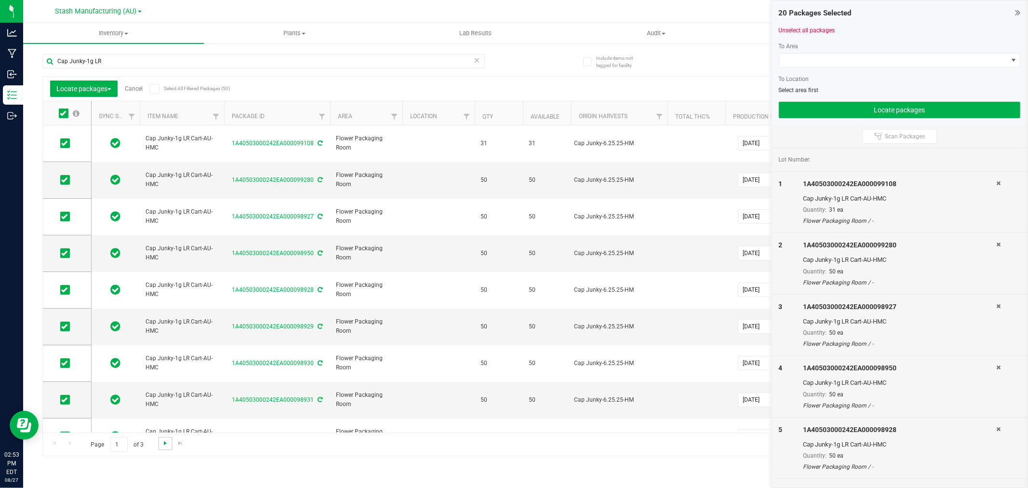
click at [167, 441] on span "Go to the next page" at bounding box center [165, 443] width 8 height 8
click at [61, 117] on span at bounding box center [64, 113] width 10 height 10
click at [0, 0] on input "checkbox" at bounding box center [0, 0] width 0 height 0
click at [166, 444] on span "Go to the next page" at bounding box center [165, 443] width 8 height 8
click at [62, 113] on icon at bounding box center [63, 113] width 6 height 0
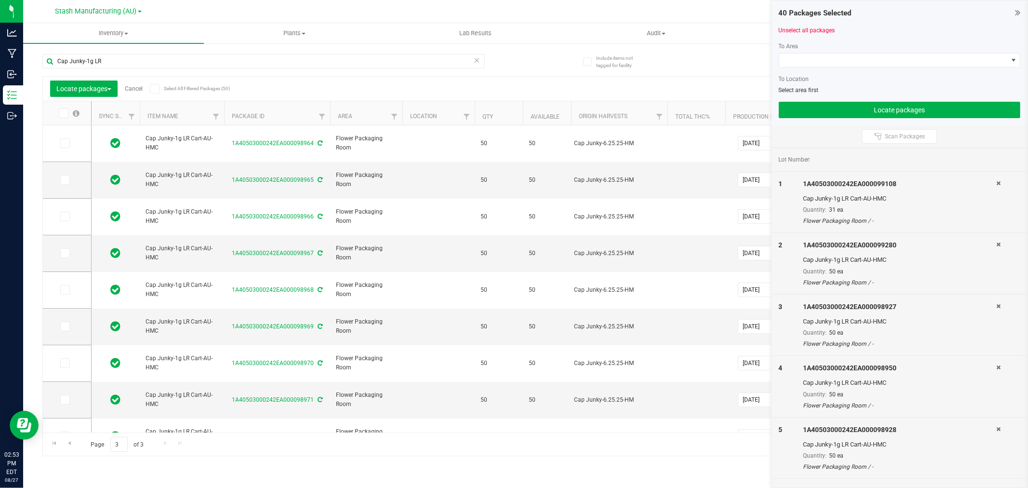
click at [0, 0] on input "checkbox" at bounding box center [0, 0] width 0 height 0
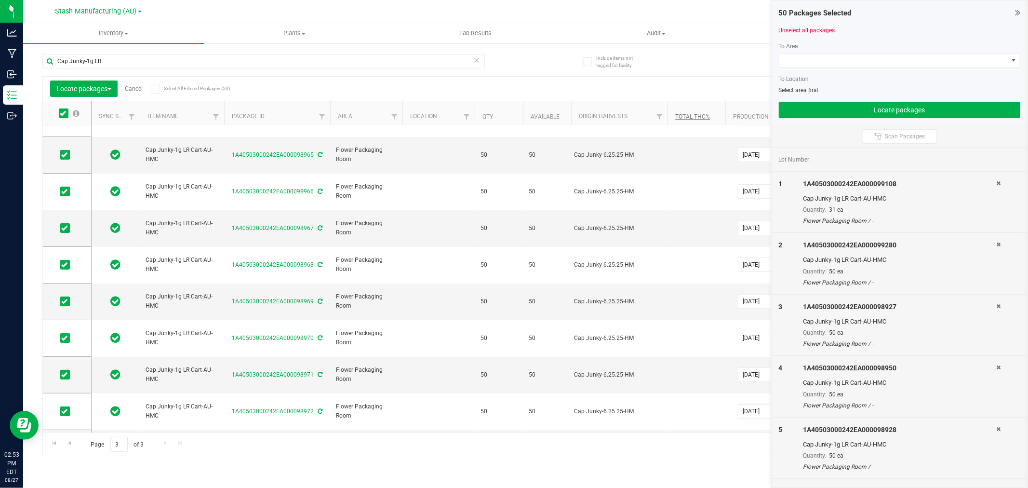
scroll to position [13, 0]
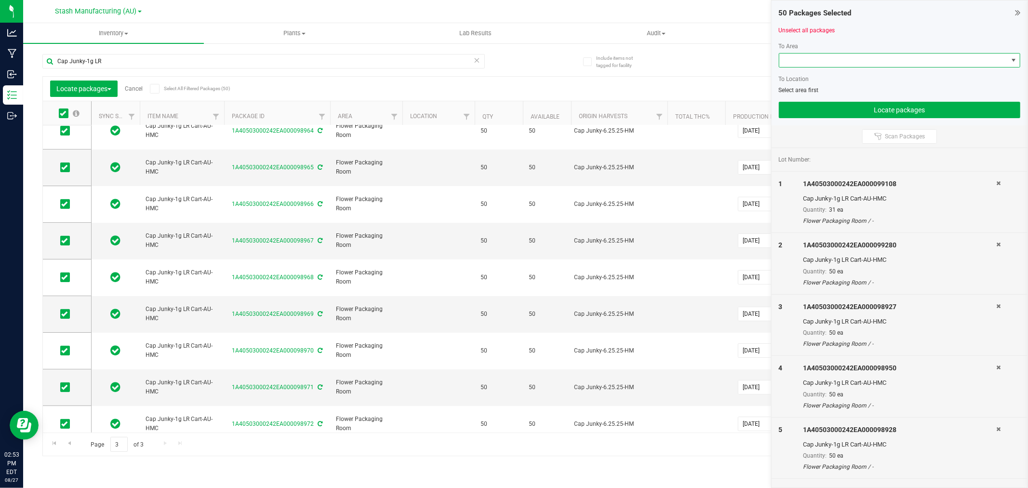
click at [807, 56] on span at bounding box center [894, 60] width 229 height 13
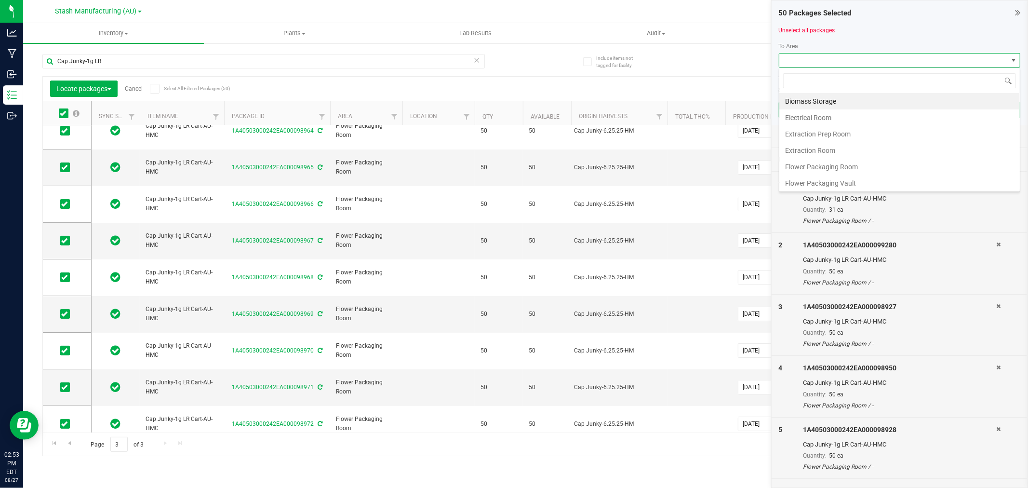
scroll to position [14, 242]
type input "pro"
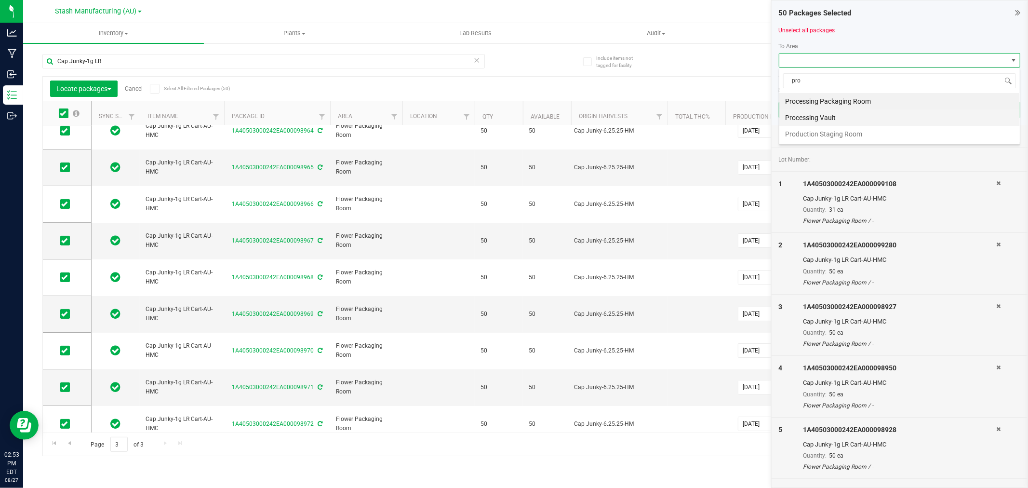
click at [834, 114] on li "Processing Vault" at bounding box center [900, 117] width 241 height 16
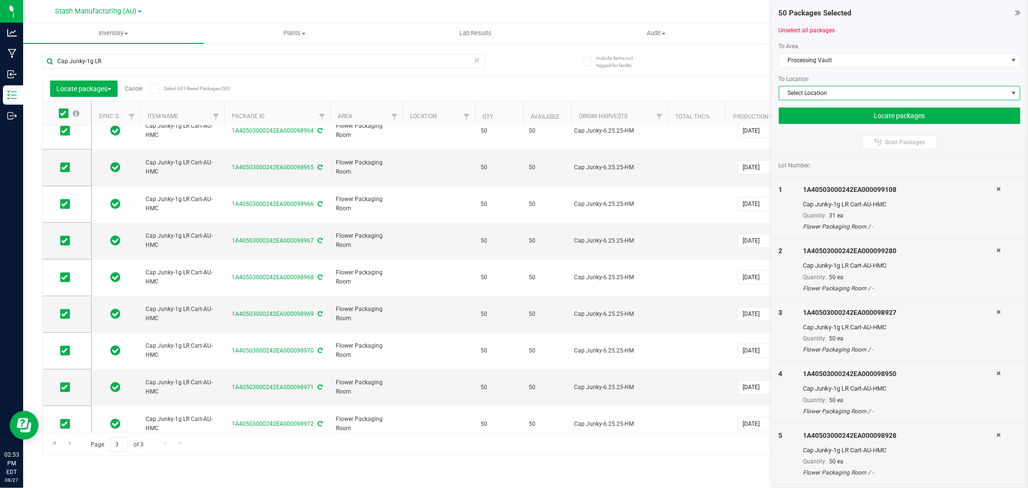
click at [822, 94] on span "Select Location" at bounding box center [894, 92] width 229 height 13
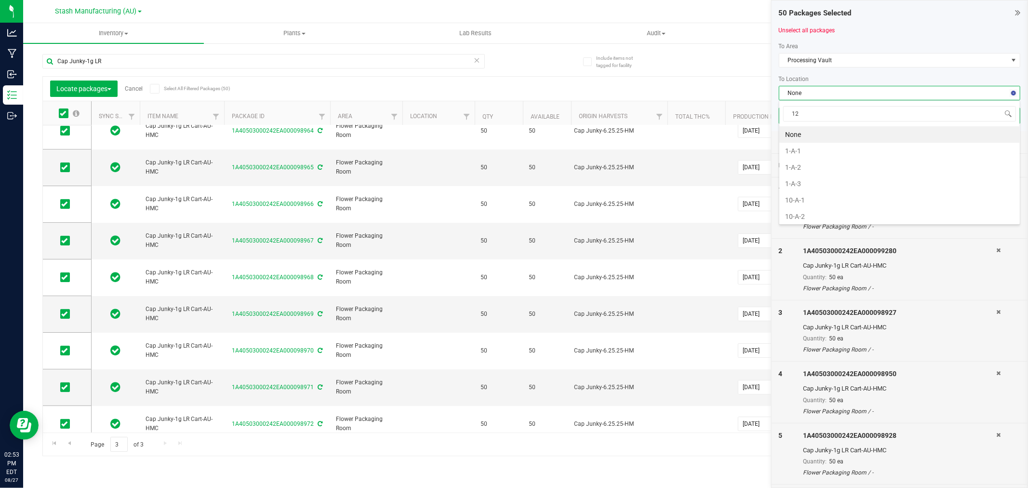
type input "12-"
click at [803, 200] on li "12-B-1" at bounding box center [900, 196] width 241 height 16
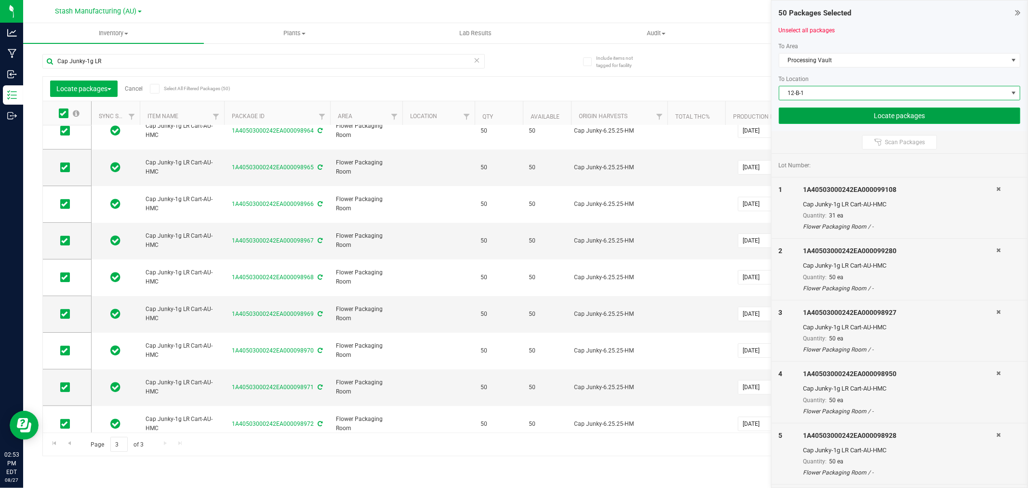
click at [913, 109] on button "Locate packages" at bounding box center [900, 116] width 242 height 16
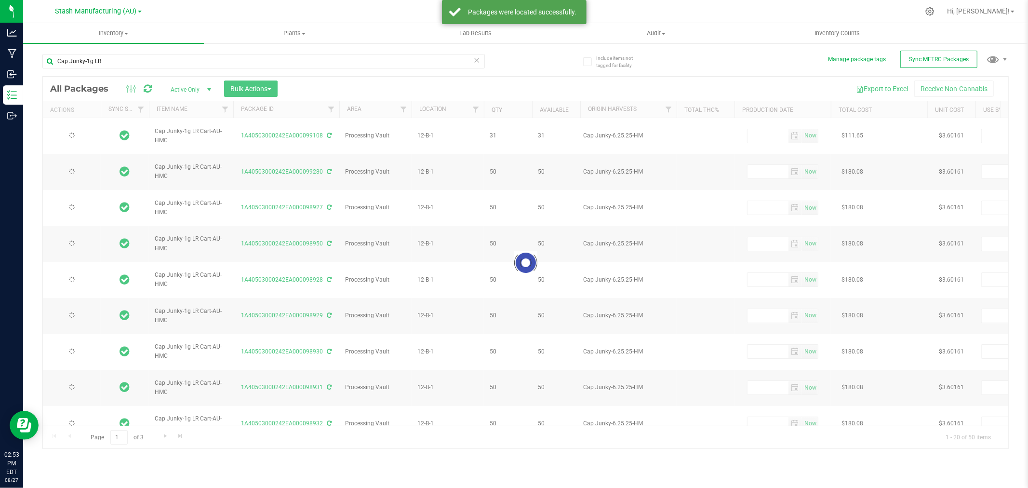
type input "[DATE]"
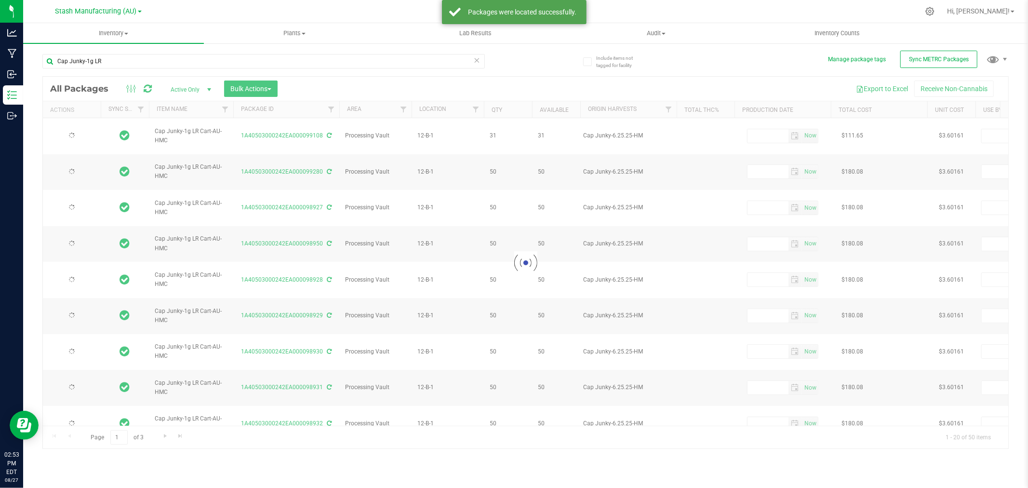
type input "[DATE]"
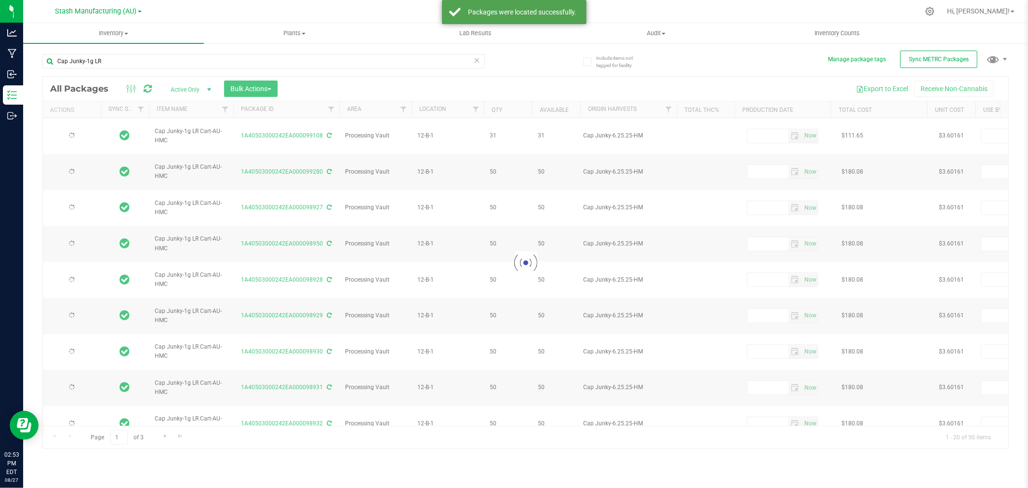
type input "[DATE]"
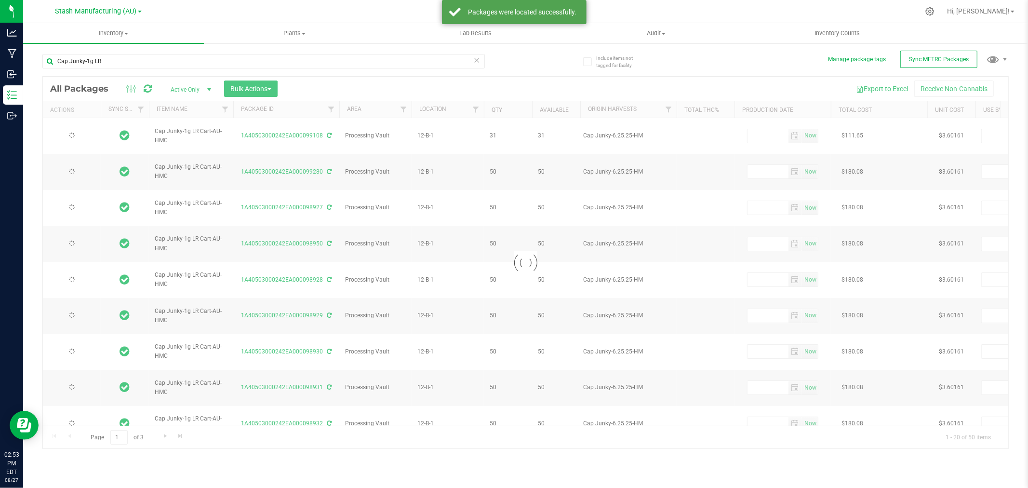
type input "[DATE]"
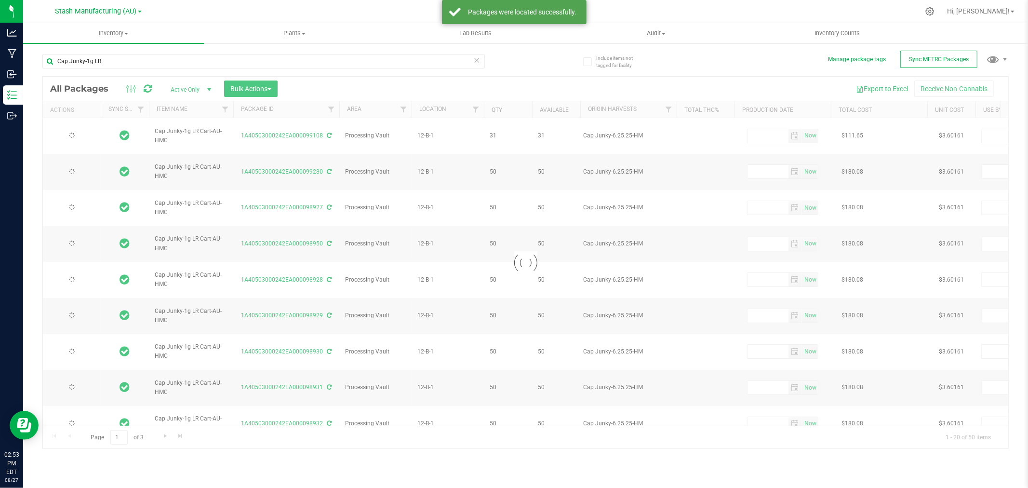
type input "[DATE]"
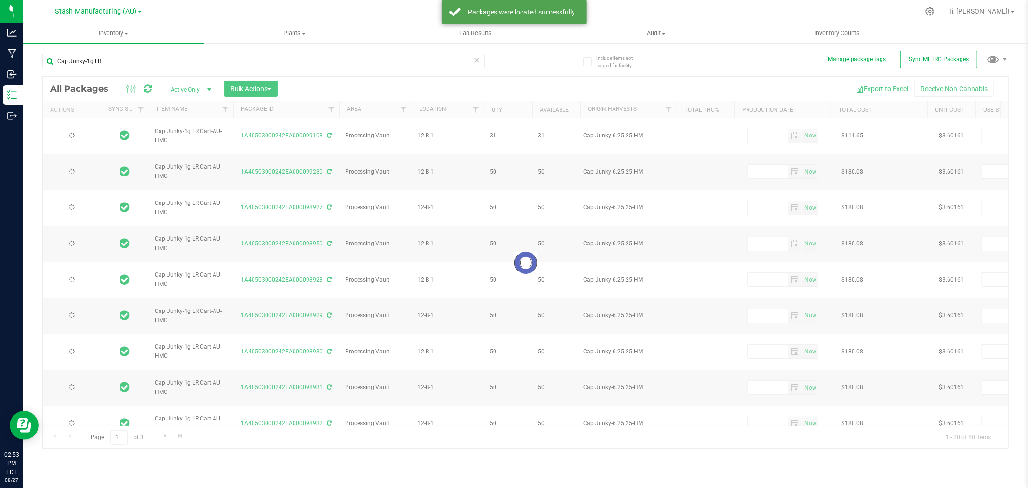
type input "[DATE]"
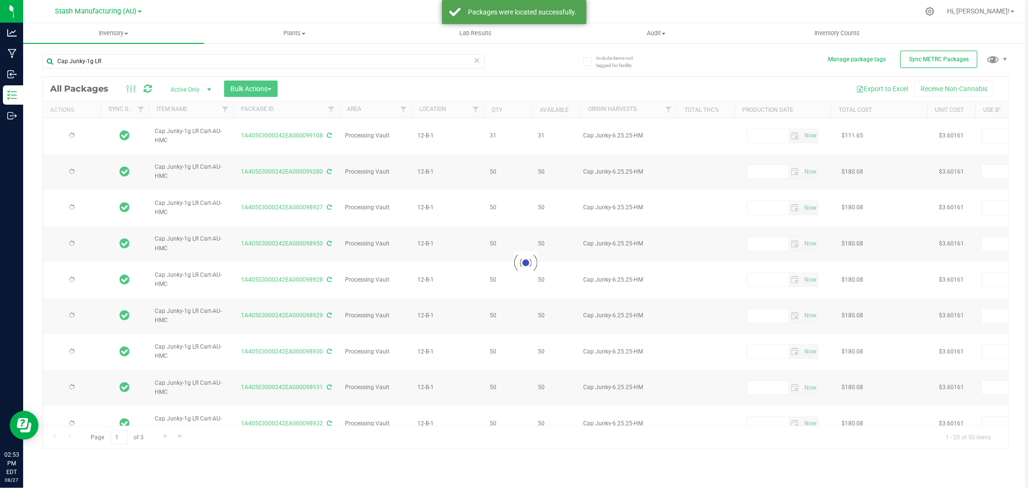
type input "[DATE]"
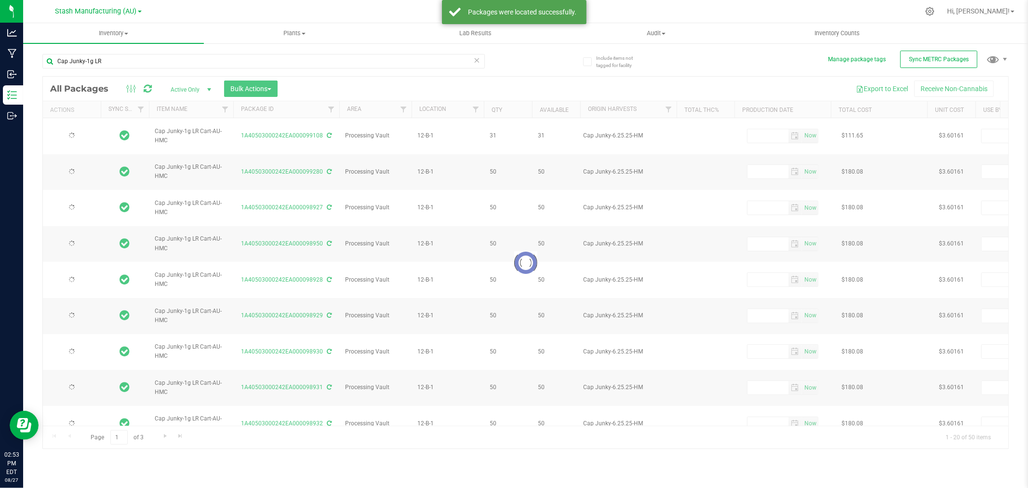
type input "[DATE]"
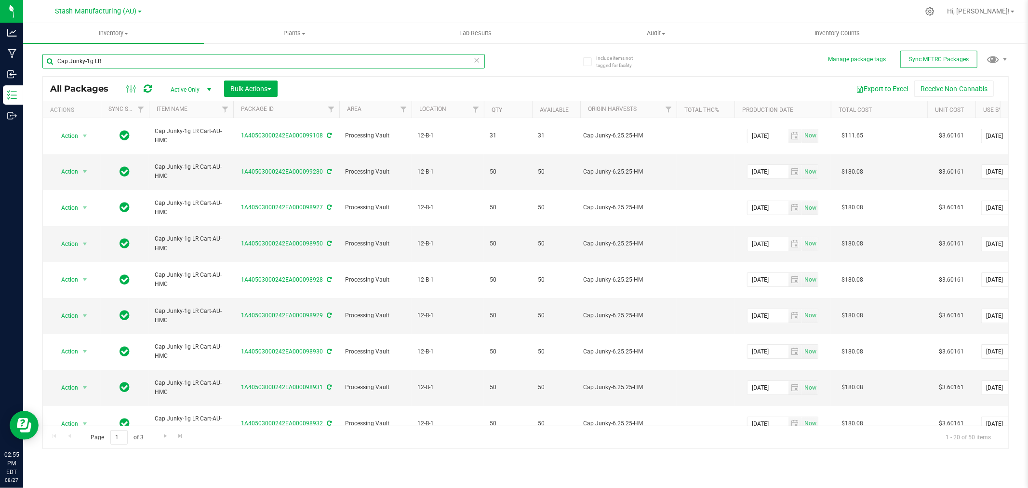
drag, startPoint x: 114, startPoint y: 62, endPoint x: -2, endPoint y: 55, distance: 116.4
click at [0, 55] on html "Analytics Manufacturing Inbound Inventory Outbound 02:55 PM EDT 08/27/2025 08/2…" at bounding box center [514, 244] width 1028 height 488
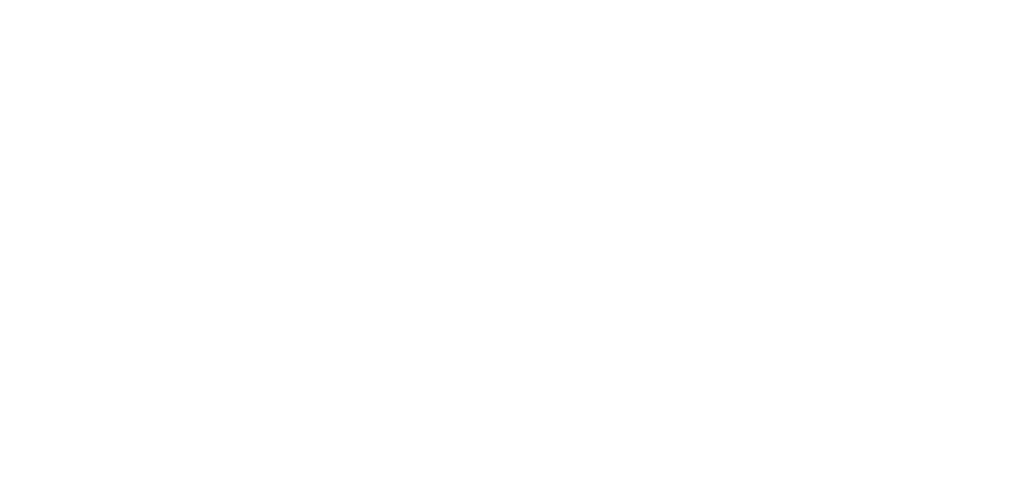
click at [577, 105] on html at bounding box center [514, 244] width 1028 height 488
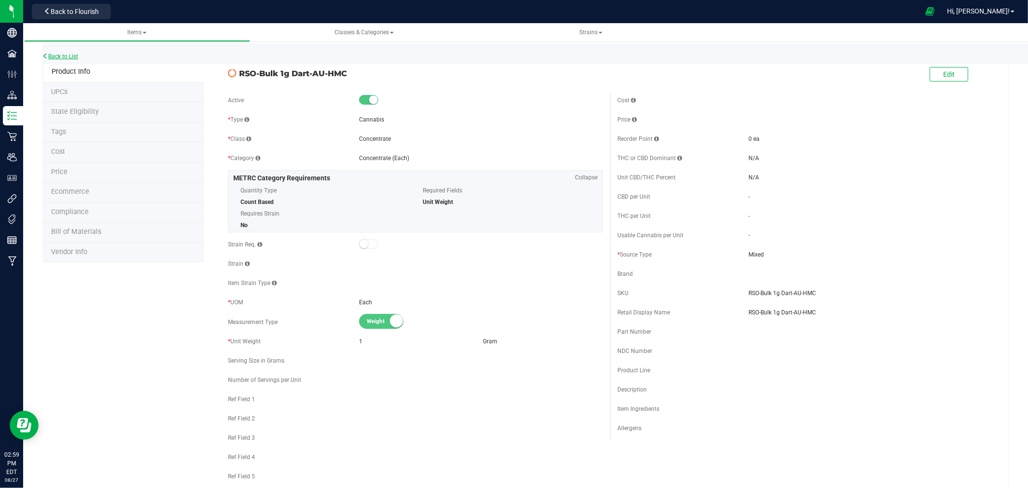
click at [67, 57] on link "Back to List" at bounding box center [60, 56] width 36 height 7
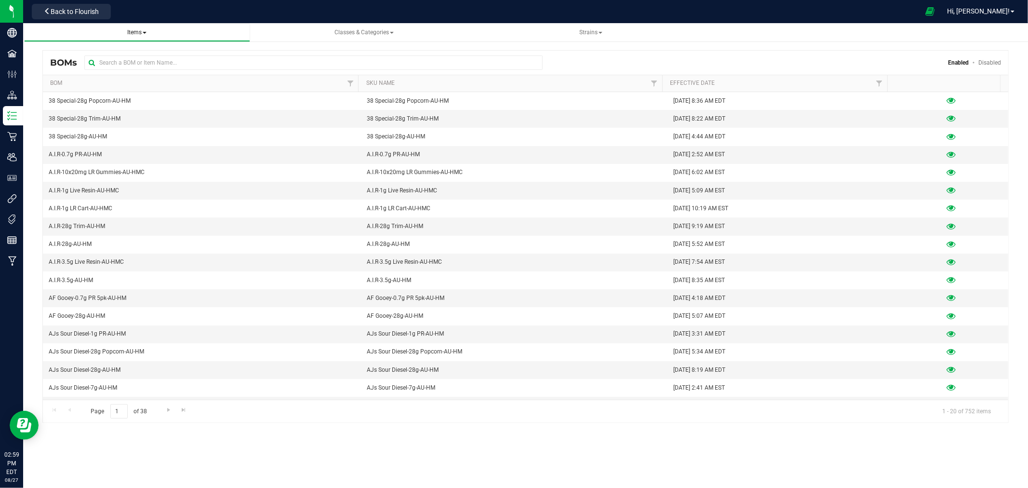
click at [148, 33] on span "Items" at bounding box center [137, 32] width 211 height 8
click at [132, 32] on span "Items" at bounding box center [136, 32] width 19 height 7
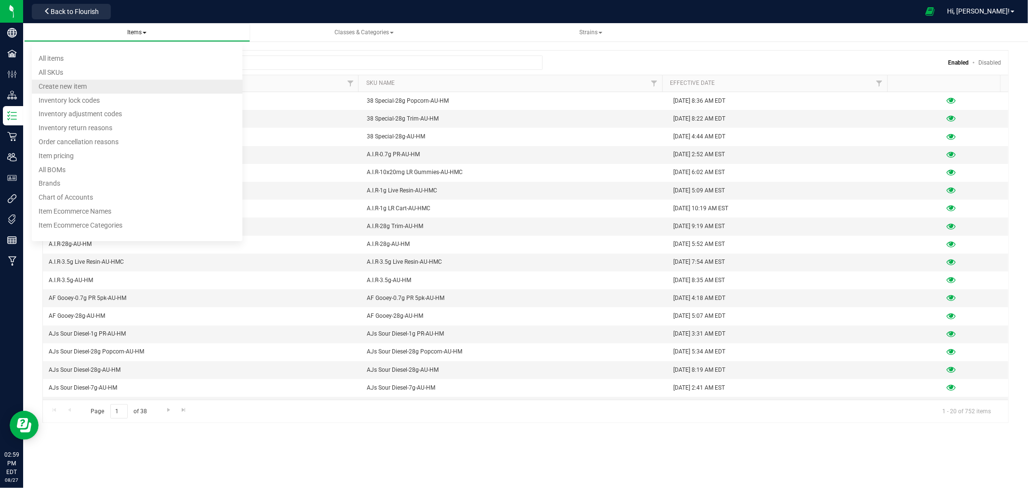
click at [68, 85] on span "Create new item" at bounding box center [63, 86] width 48 height 8
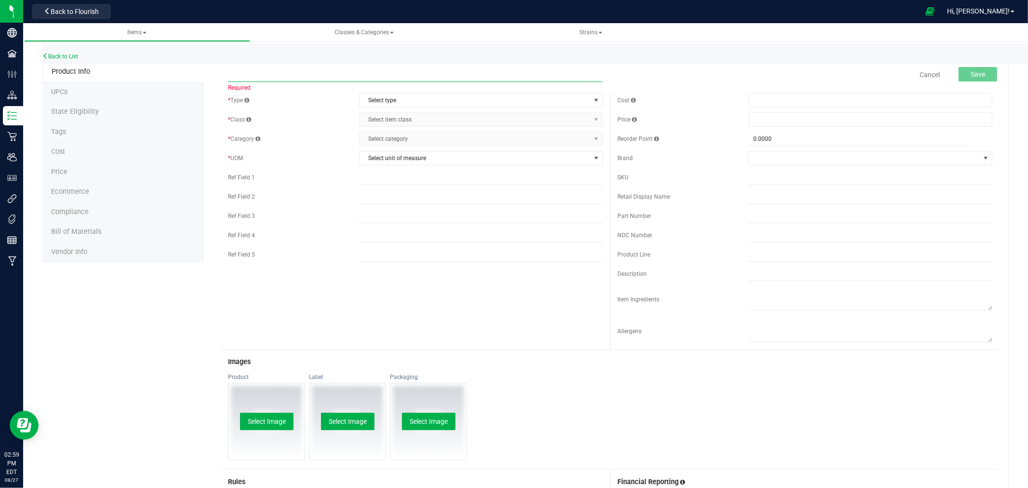
click at [269, 72] on input "text" at bounding box center [415, 74] width 375 height 14
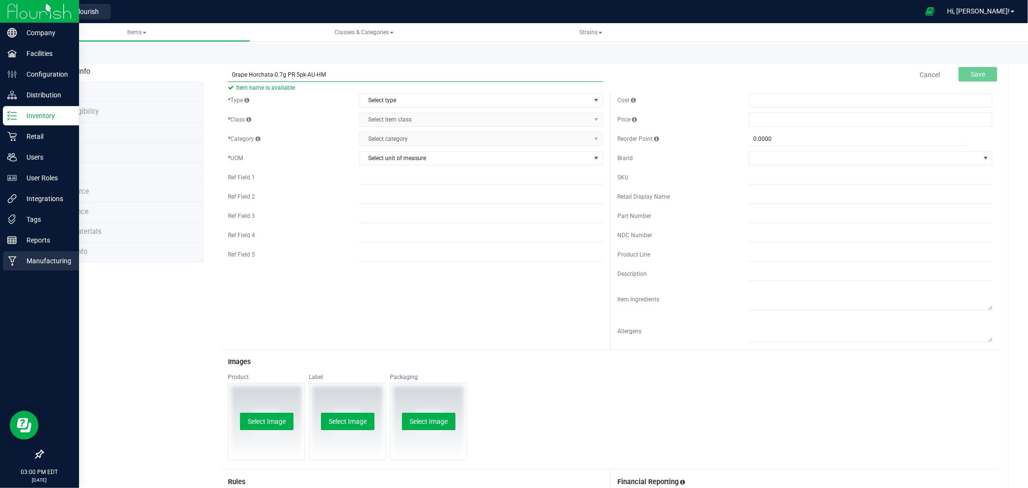
type input "Grape Horchata-0.7g PR 5pk-AU-HM"
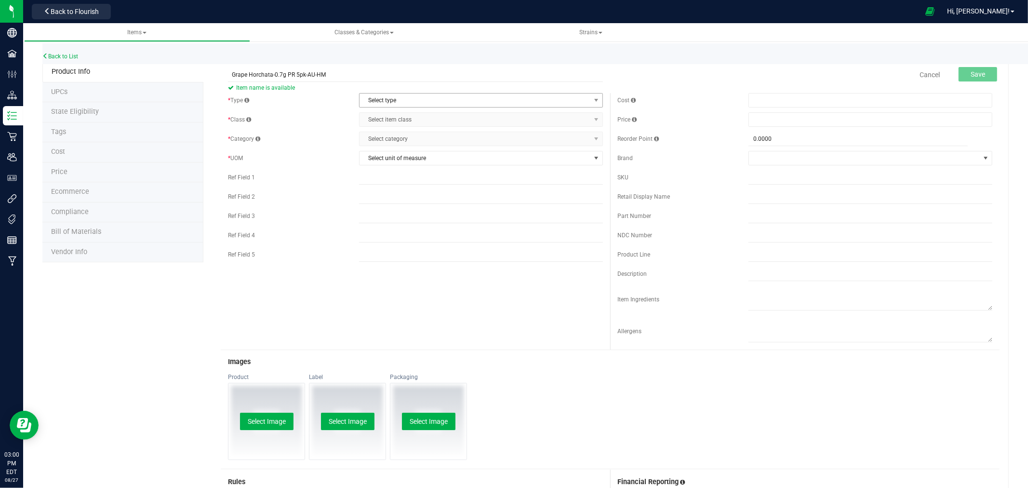
click at [381, 98] on span "Select type" at bounding box center [475, 100] width 231 height 13
click at [377, 119] on li "Cannabis" at bounding box center [477, 116] width 241 height 14
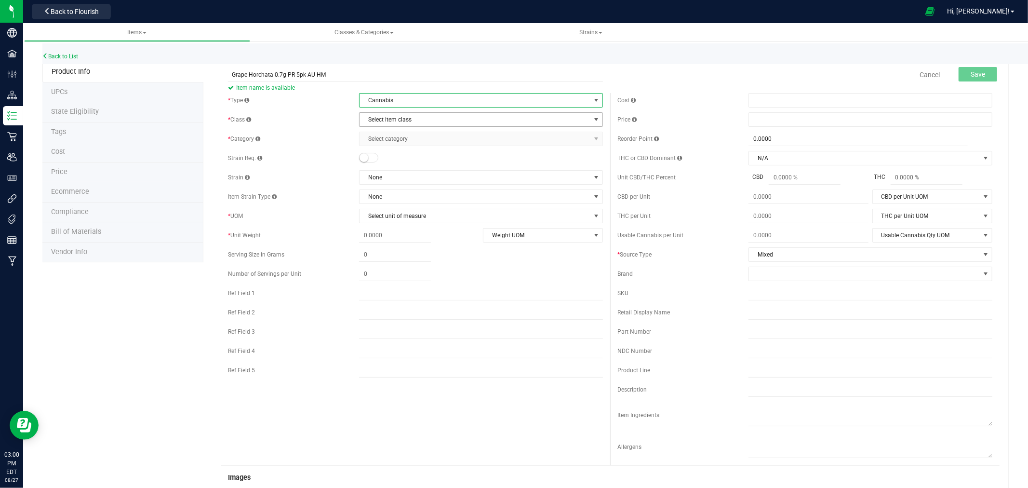
click at [417, 121] on span "Select item class" at bounding box center [475, 119] width 231 height 13
click at [379, 227] on li "ShakeTrim" at bounding box center [477, 222] width 241 height 14
click at [405, 141] on span "Select category" at bounding box center [475, 138] width 231 height 13
click at [410, 198] on li "Shake/Trim (prepackaged)" at bounding box center [477, 198] width 241 height 14
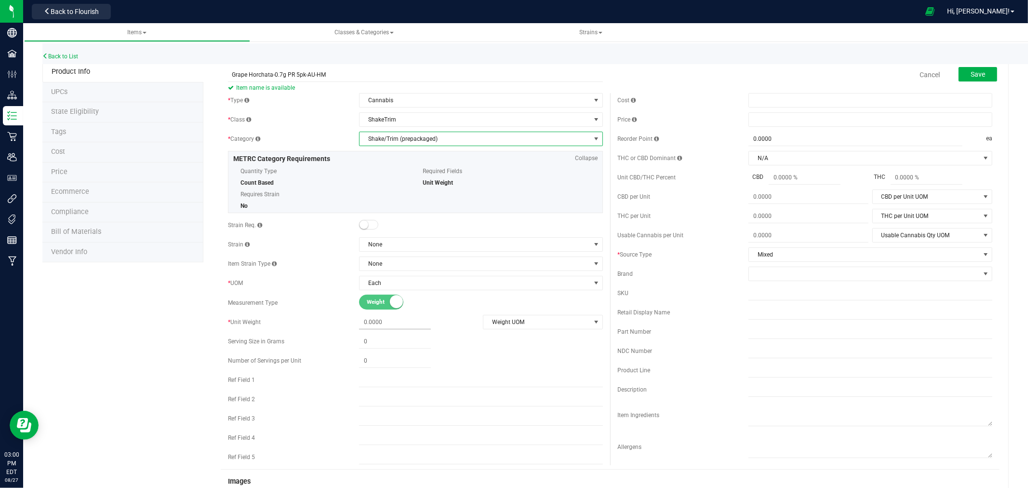
click at [381, 320] on span at bounding box center [395, 322] width 72 height 14
type input "3.5"
type input "3.5000"
click at [768, 102] on span at bounding box center [871, 100] width 244 height 14
type input "3.20"
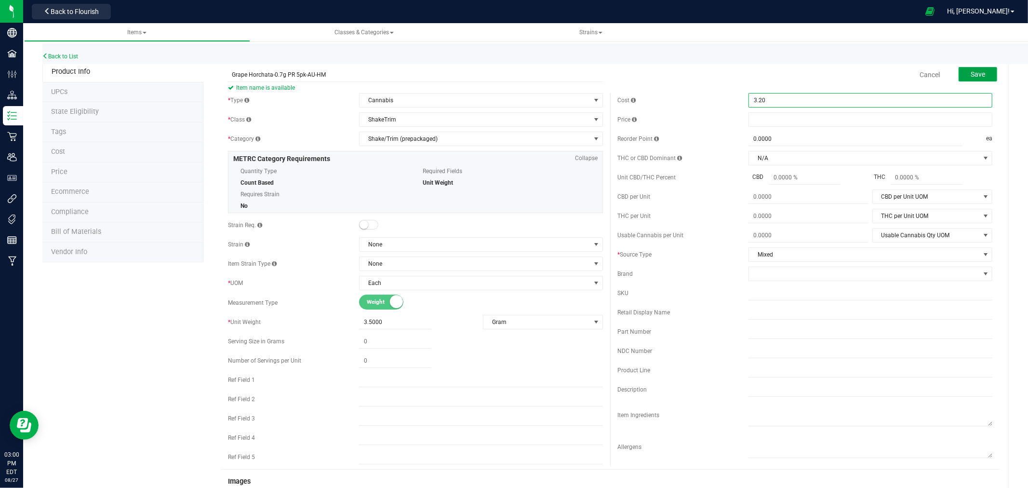
type input "$3.20000"
click at [971, 75] on span "Save" at bounding box center [978, 74] width 14 height 8
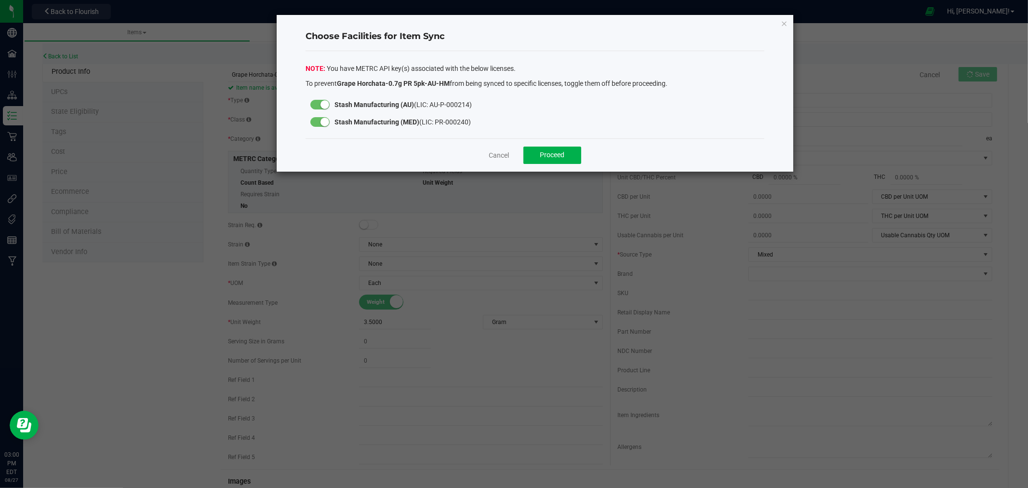
click at [322, 124] on small at bounding box center [325, 122] width 9 height 9
click at [571, 160] on button "Proceed" at bounding box center [553, 155] width 58 height 17
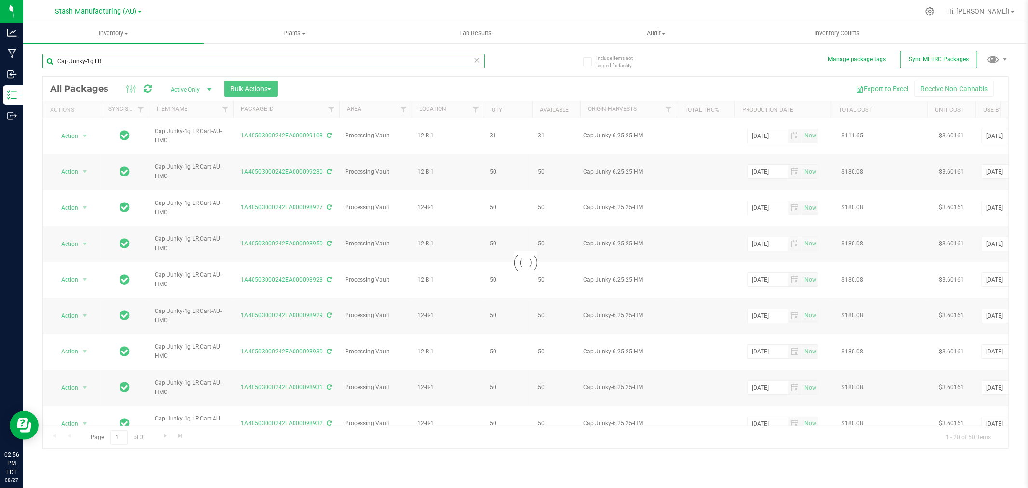
click at [128, 64] on input "Cap Junky-1g LR" at bounding box center [263, 61] width 443 height 14
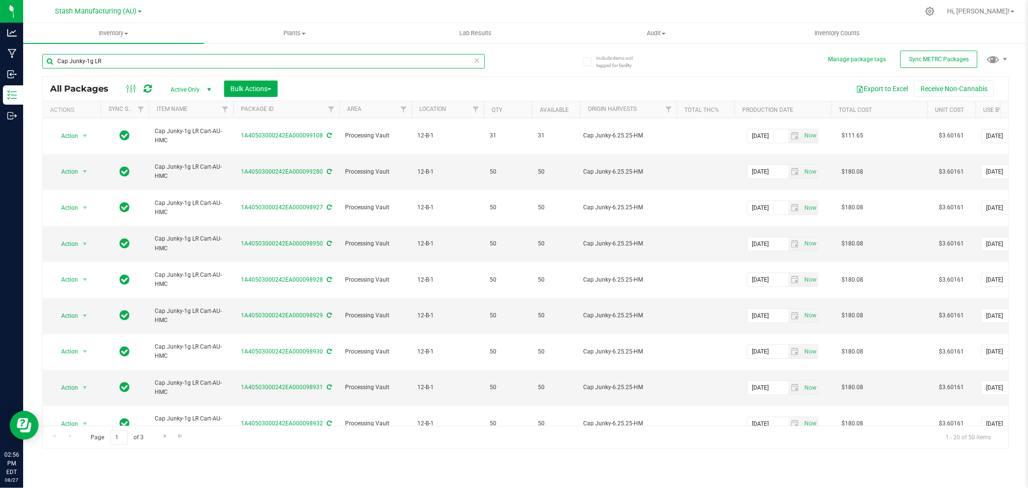
click at [128, 64] on input "Cap Junky-1g LR" at bounding box center [263, 61] width 443 height 14
